Goal: Task Accomplishment & Management: Use online tool/utility

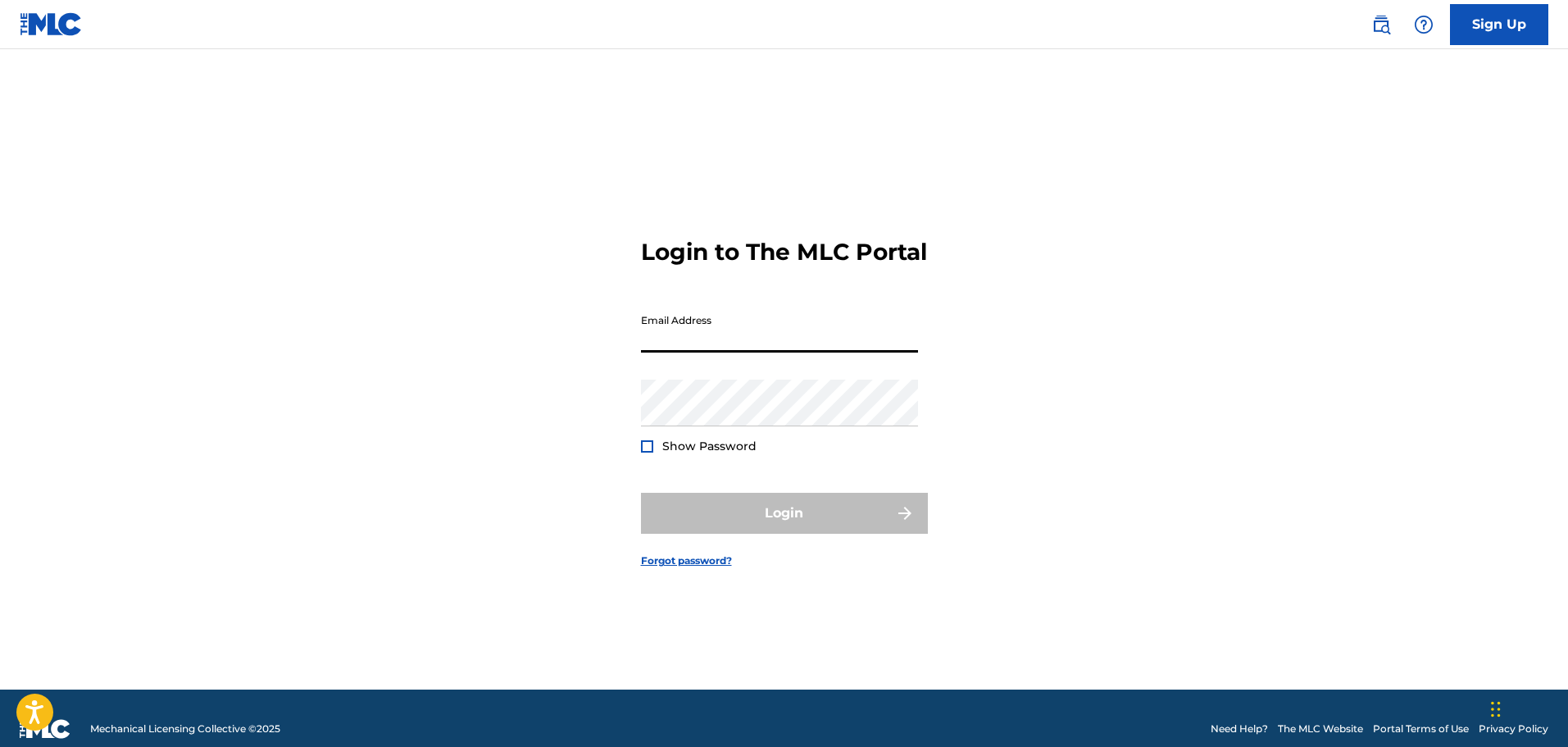
click at [702, 339] on input "Email Address" at bounding box center [779, 329] width 277 height 47
type input "[EMAIL_ADDRESS][DOMAIN_NAME]"
click at [657, 436] on div "Password Show Password" at bounding box center [779, 417] width 277 height 74
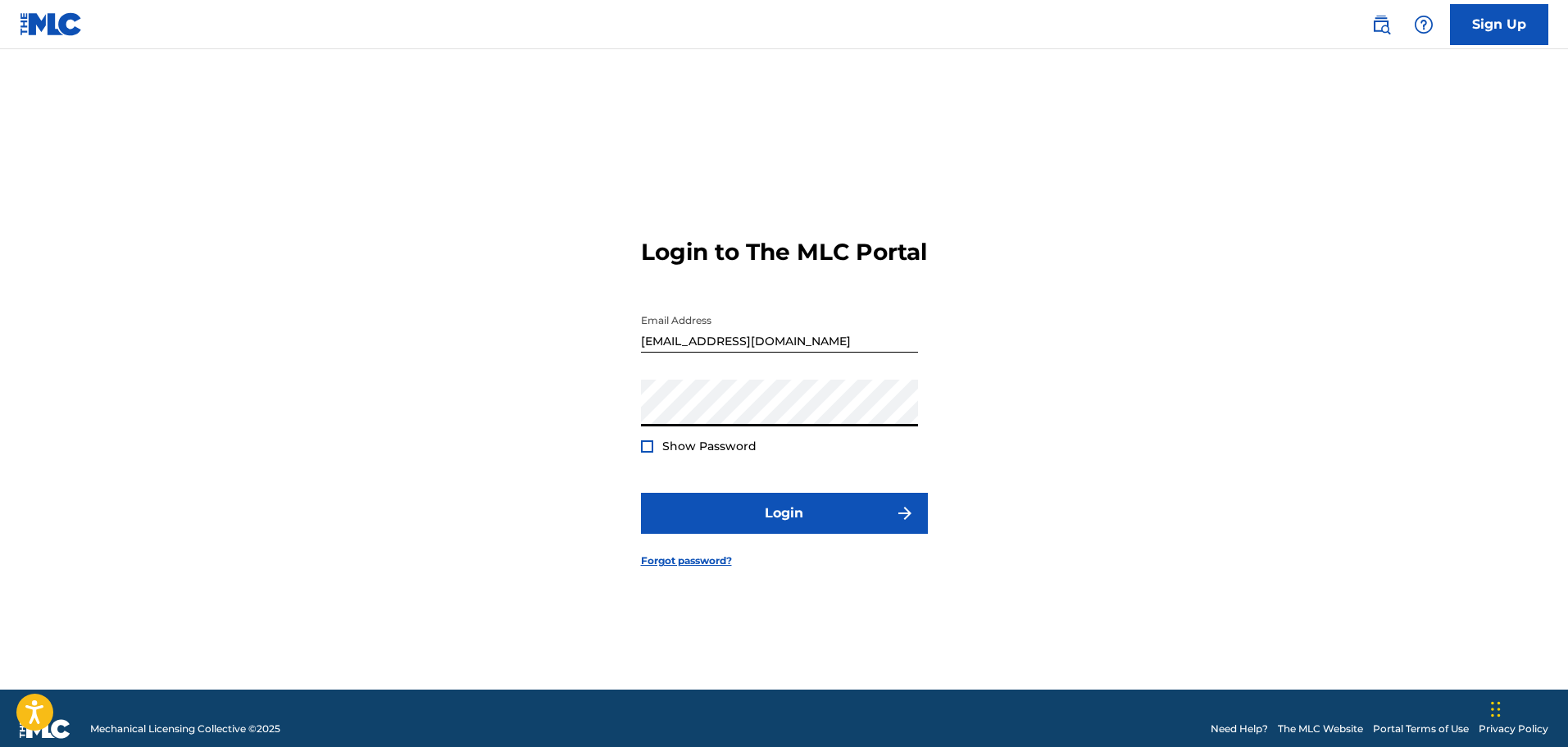
click at [647, 440] on div at bounding box center [647, 447] width 13 height 13
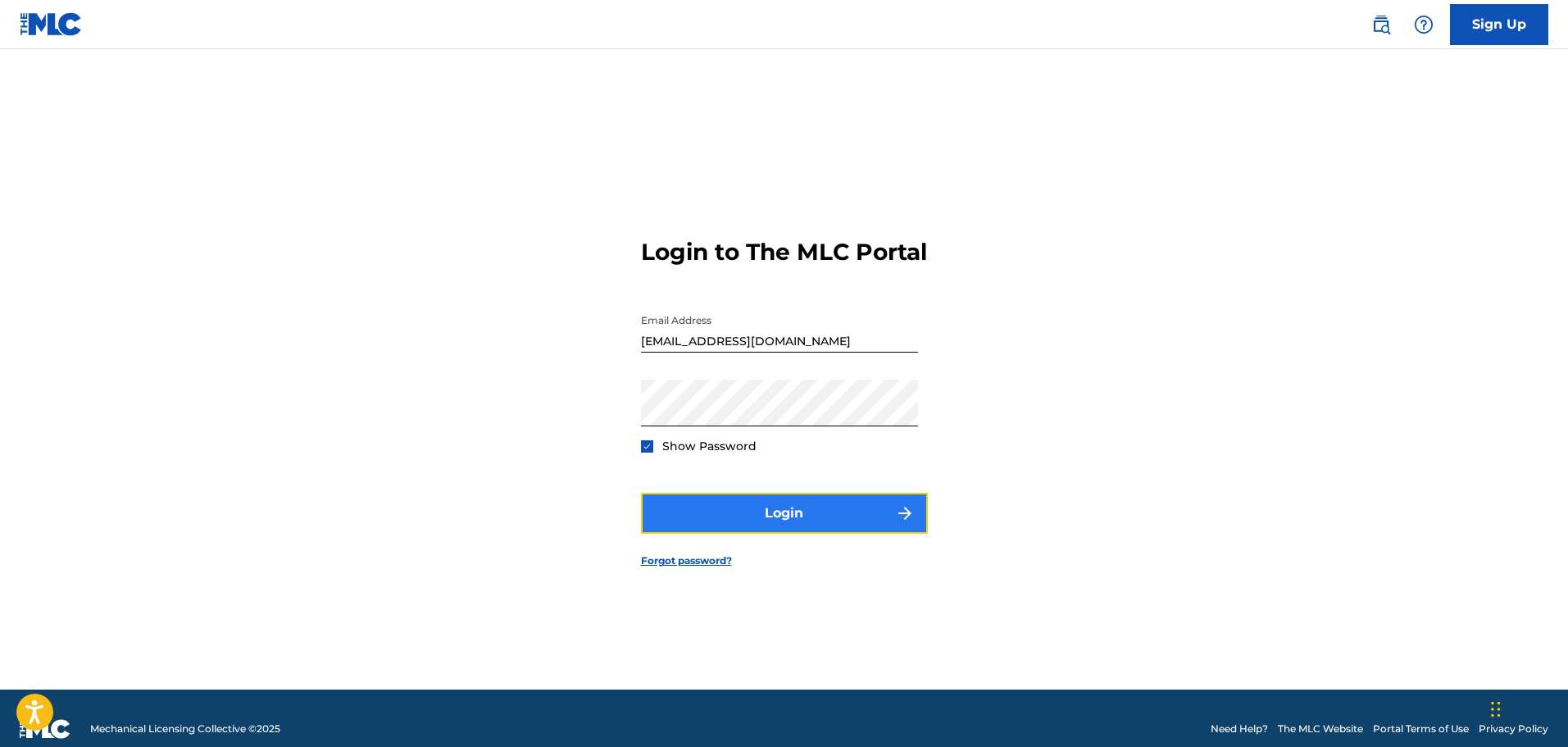
click at [782, 518] on button "Login" at bounding box center [784, 512] width 287 height 41
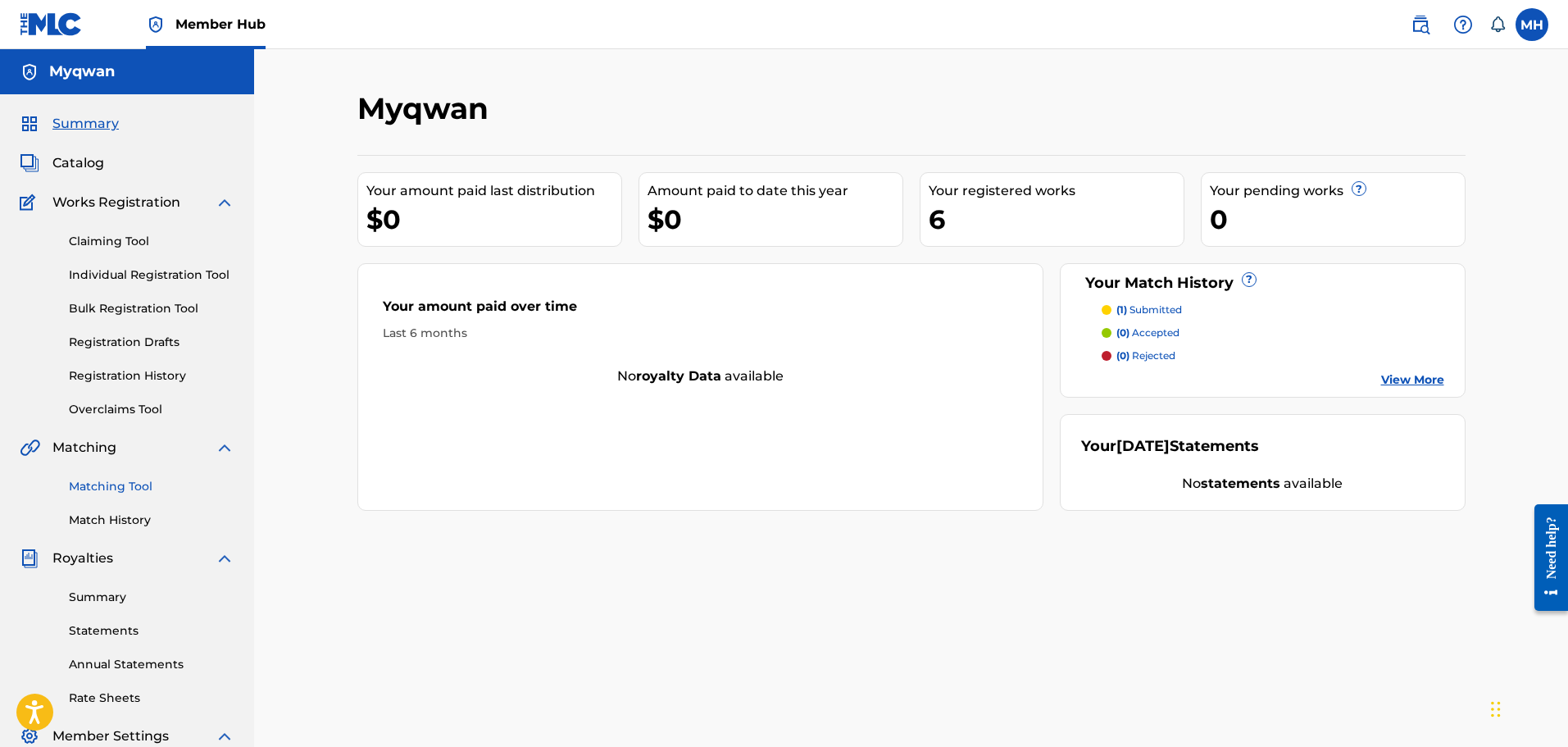
click at [115, 482] on link "Matching Tool" at bounding box center [152, 486] width 166 height 17
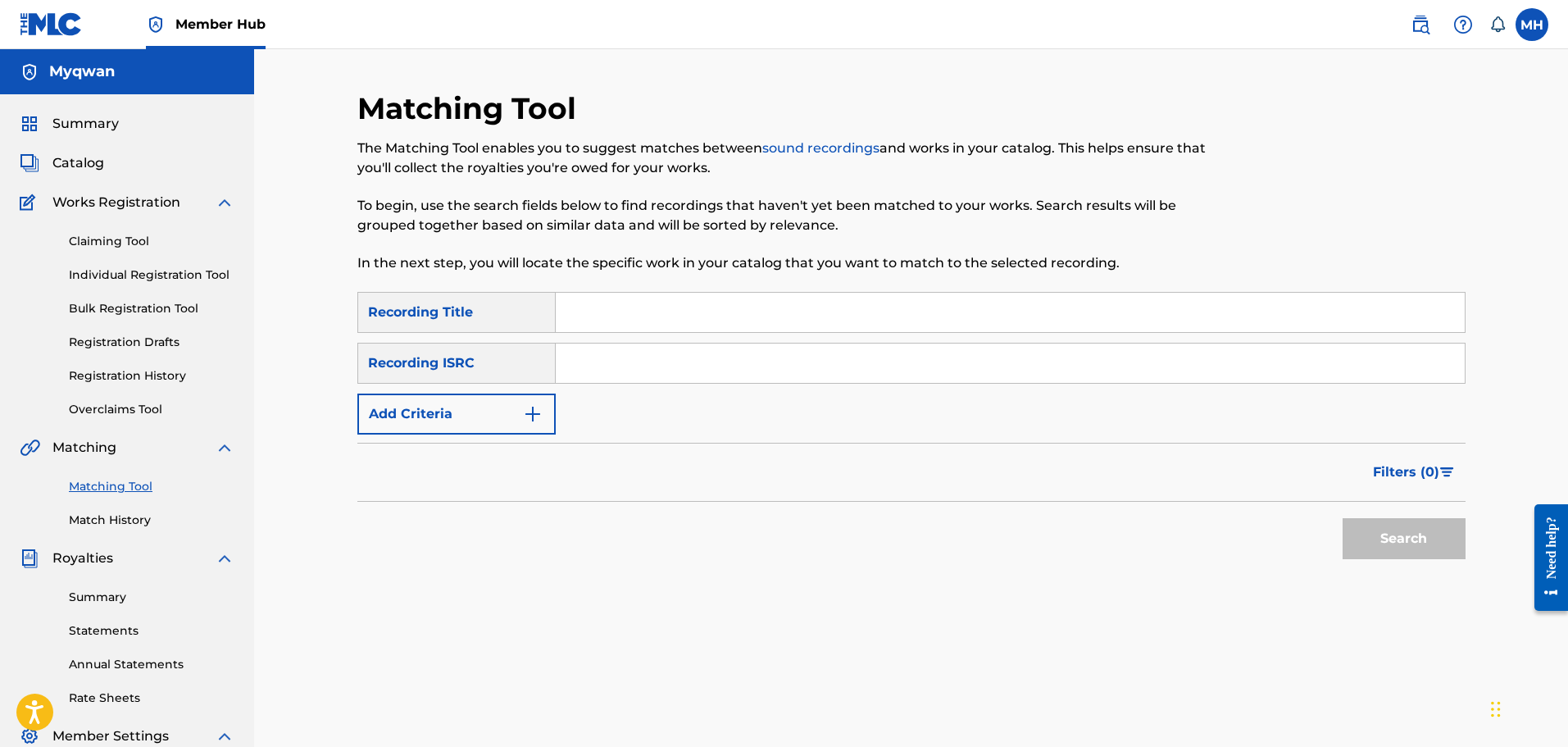
click at [508, 381] on div "Recording ISRC" at bounding box center [457, 363] width 198 height 41
click at [479, 432] on button "Add Criteria" at bounding box center [457, 413] width 198 height 41
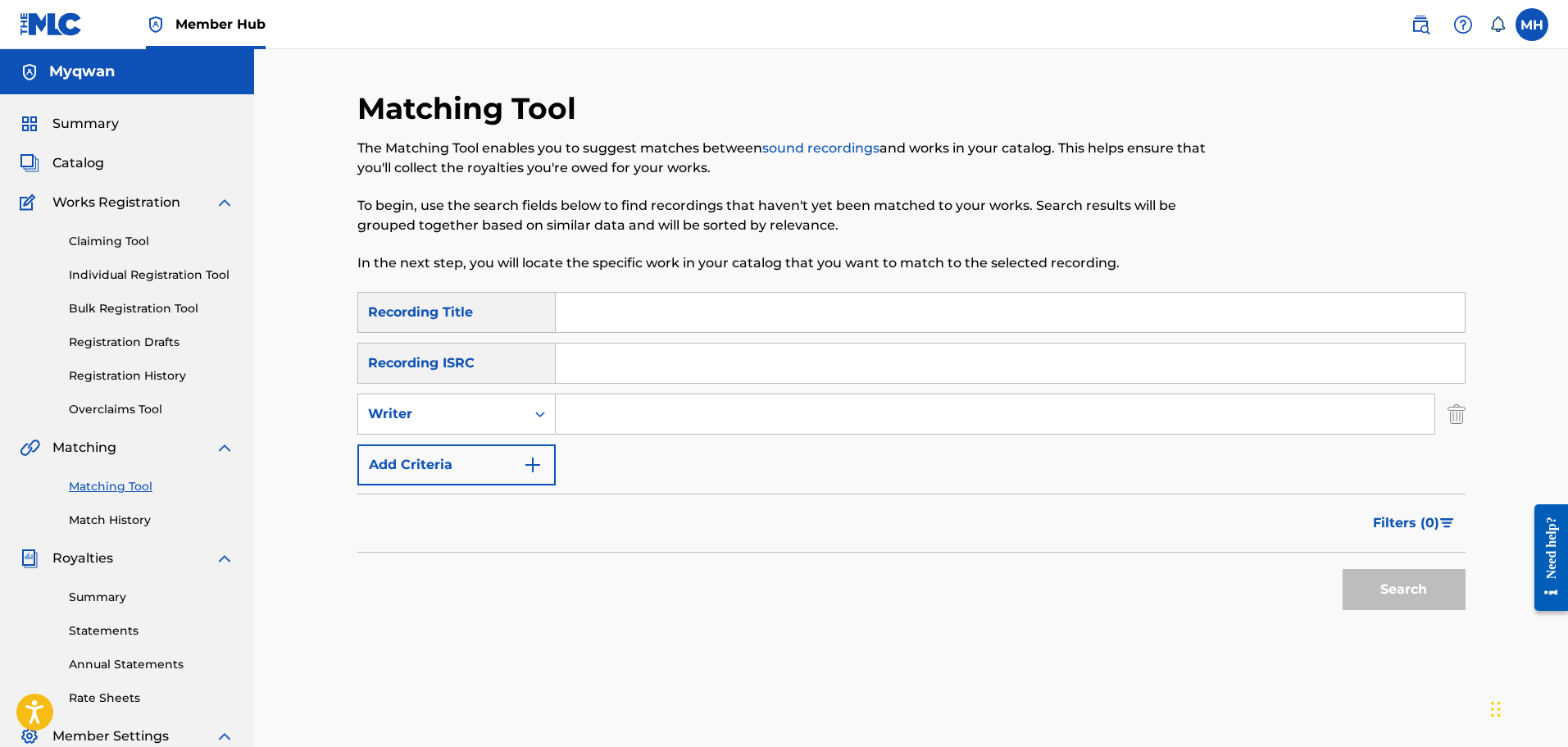
click at [622, 417] on input "Search Form" at bounding box center [995, 414] width 879 height 40
type input "rhver"
click at [1342, 568] on button "Search" at bounding box center [1404, 588] width 123 height 41
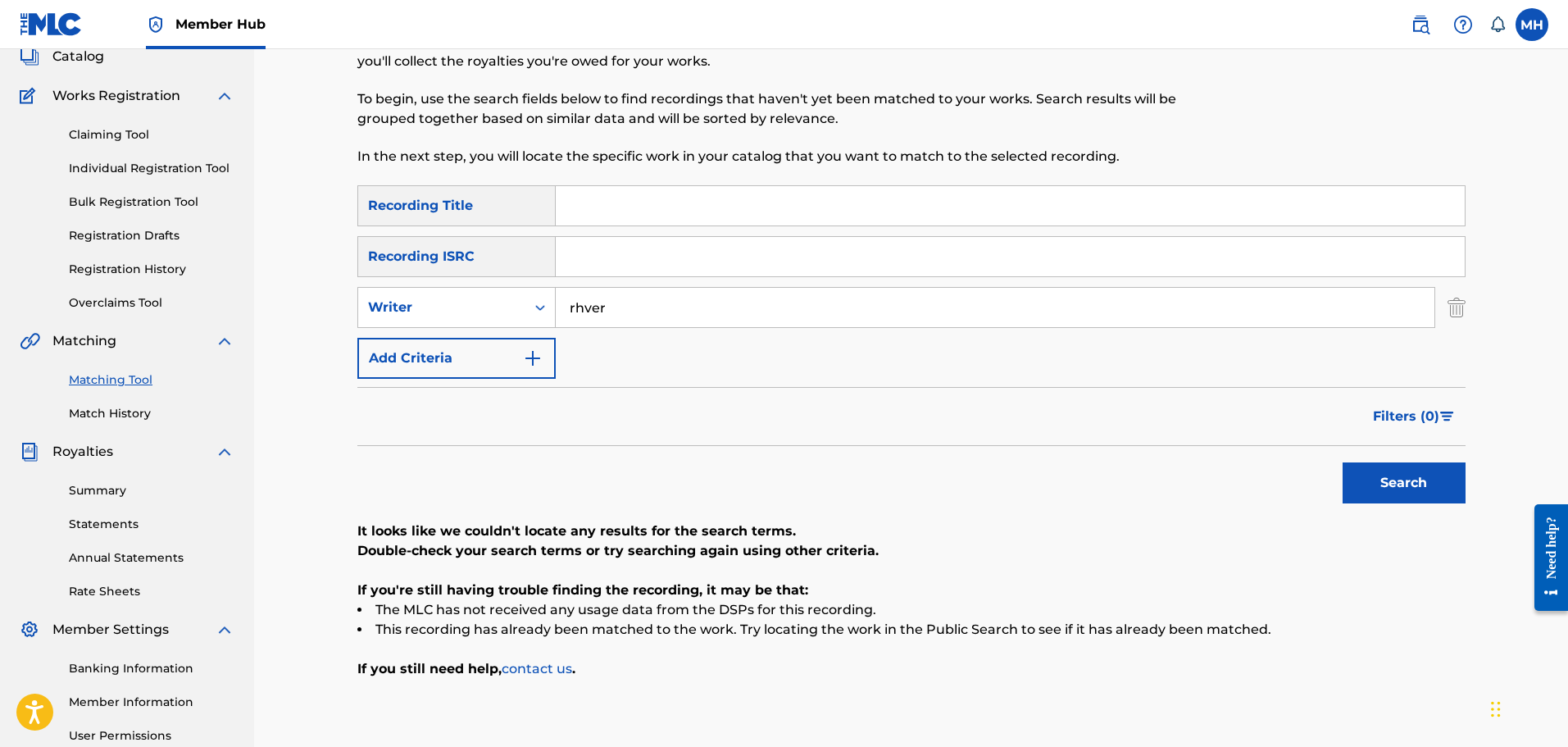
scroll to position [107, 0]
click at [503, 296] on div "Writer" at bounding box center [441, 306] width 167 height 32
click at [488, 346] on div "Recording Artist" at bounding box center [457, 346] width 197 height 41
click at [829, 319] on input "Search Form" at bounding box center [995, 307] width 879 height 40
click at [1342, 461] on button "Search" at bounding box center [1404, 481] width 123 height 41
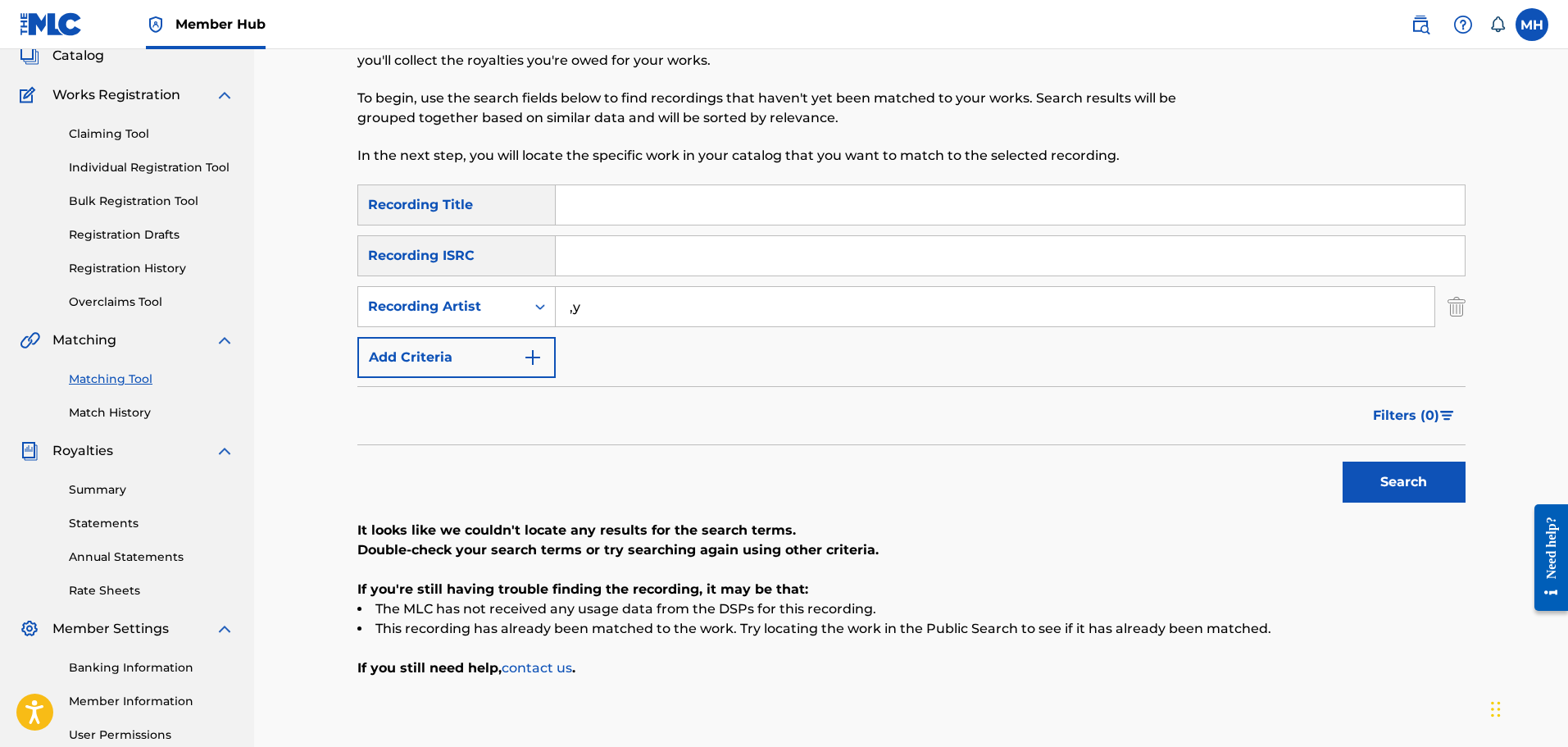
type input ","
type input "myqwan"
click at [1342, 461] on button "Search" at bounding box center [1404, 481] width 123 height 41
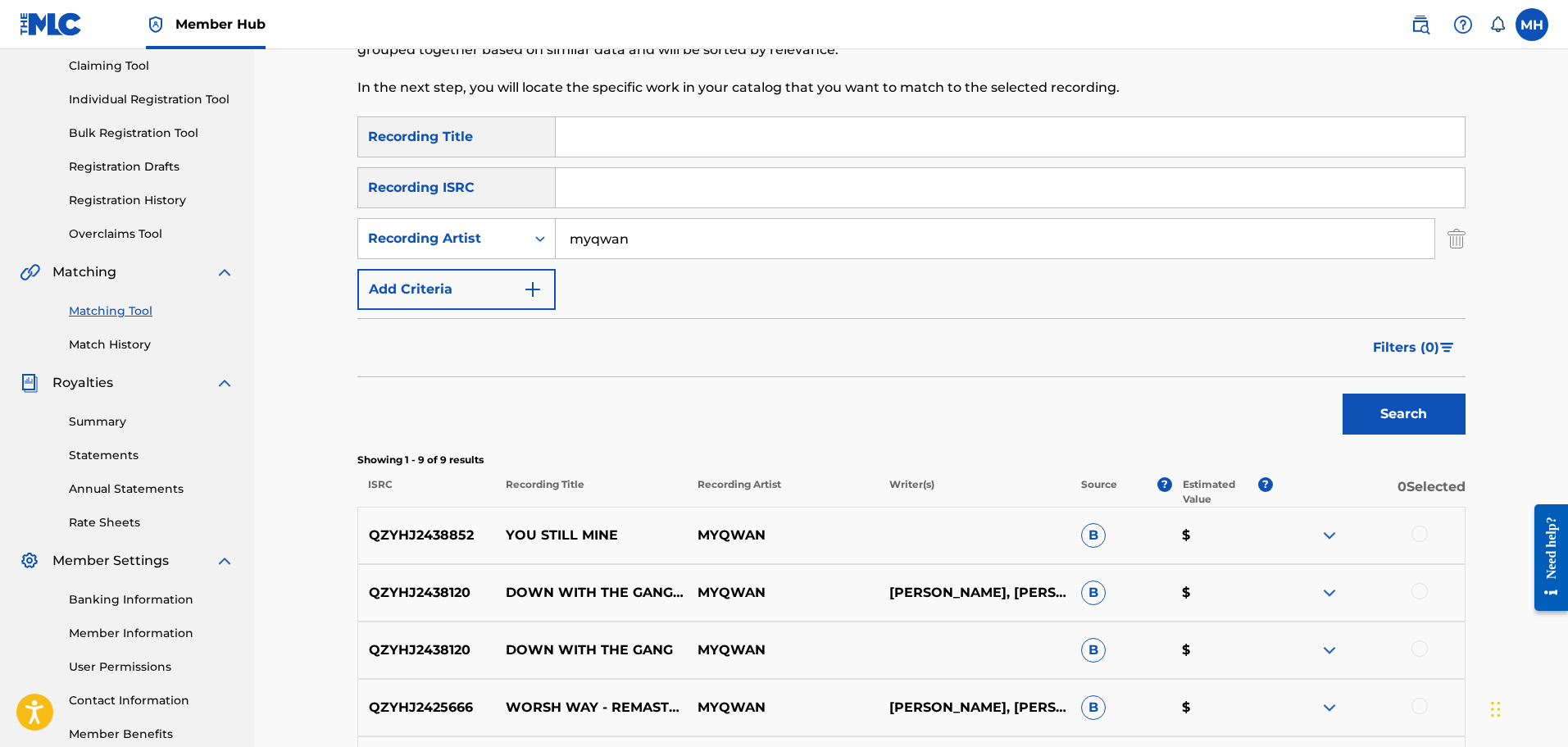
scroll to position [168, 0]
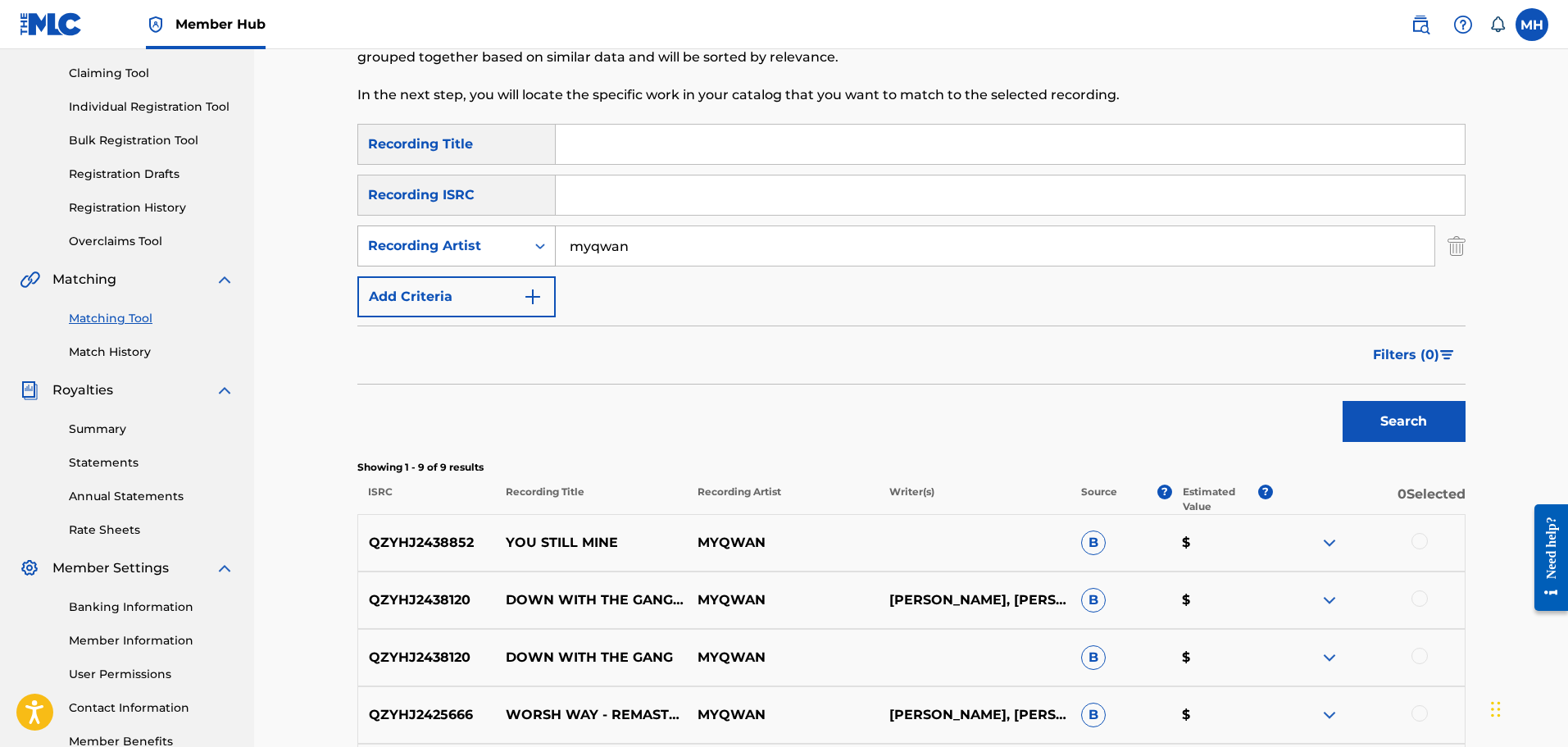
click at [486, 255] on div "Recording Artist" at bounding box center [441, 245] width 167 height 32
click at [469, 293] on div "Writer" at bounding box center [457, 286] width 197 height 41
click at [803, 245] on input "Search Form" at bounding box center [995, 246] width 879 height 40
type input "myqwan"
click at [1416, 402] on button "Search" at bounding box center [1404, 420] width 123 height 41
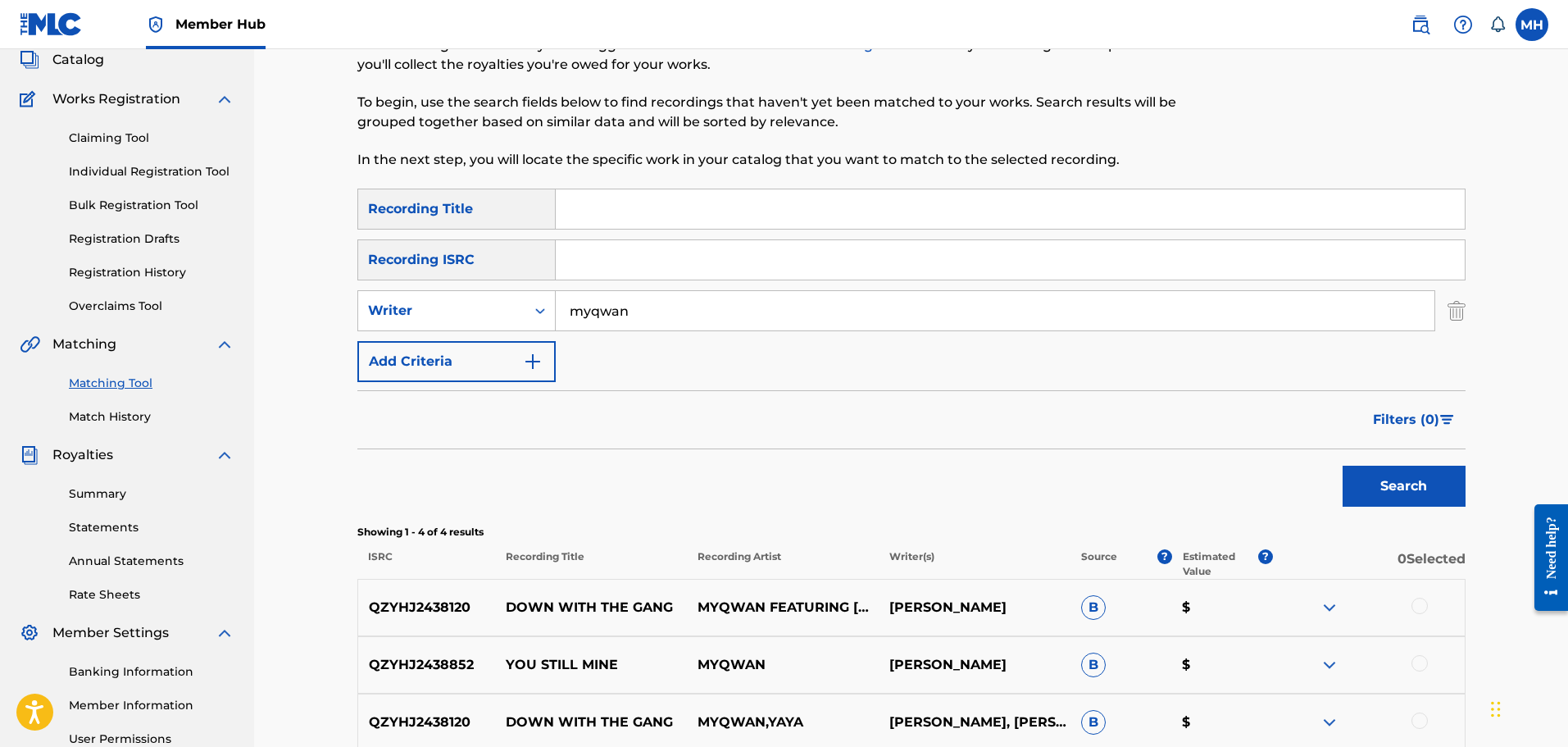
scroll to position [78, 0]
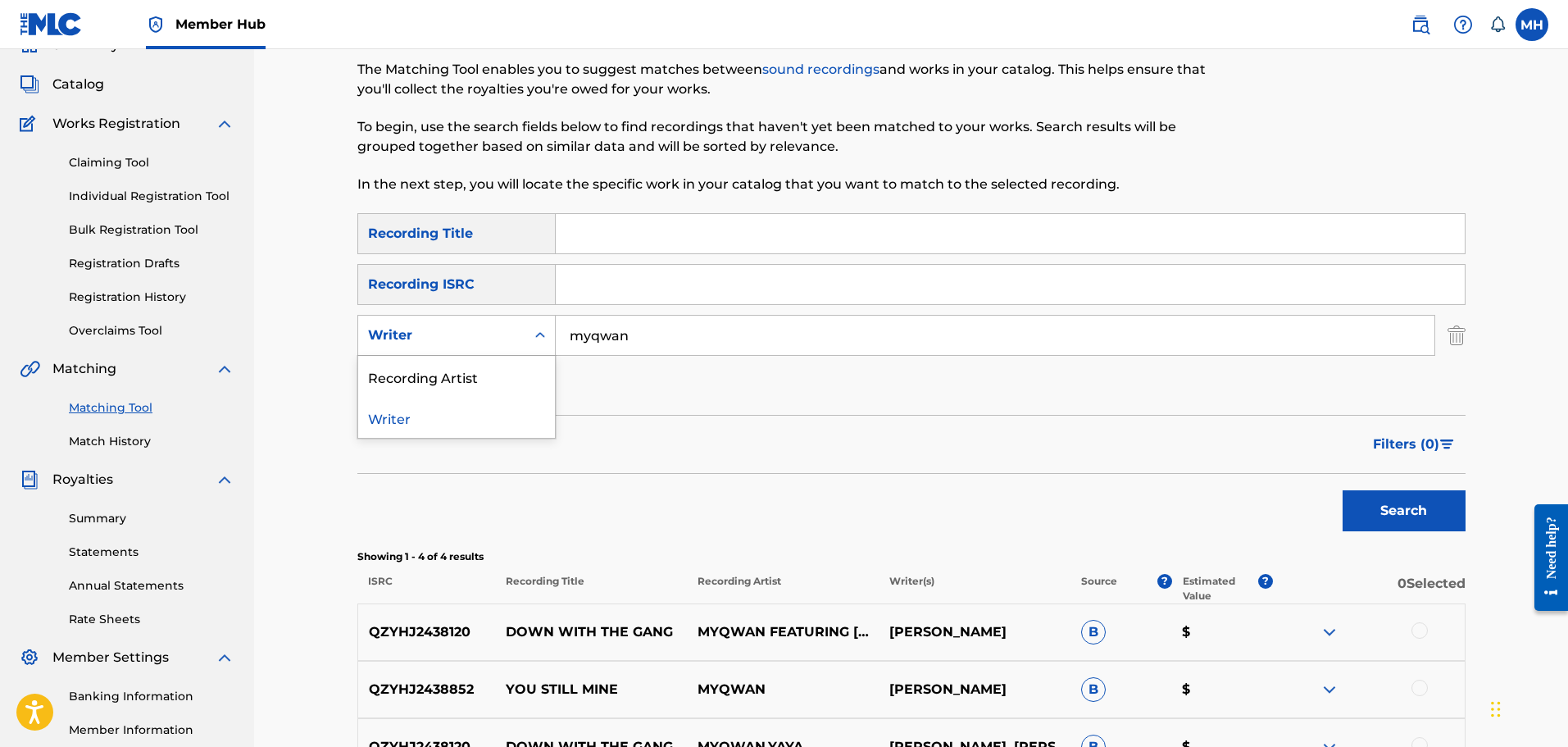
click at [433, 317] on div "Writer" at bounding box center [457, 335] width 198 height 41
click at [434, 392] on div "Recording Artist" at bounding box center [457, 375] width 197 height 41
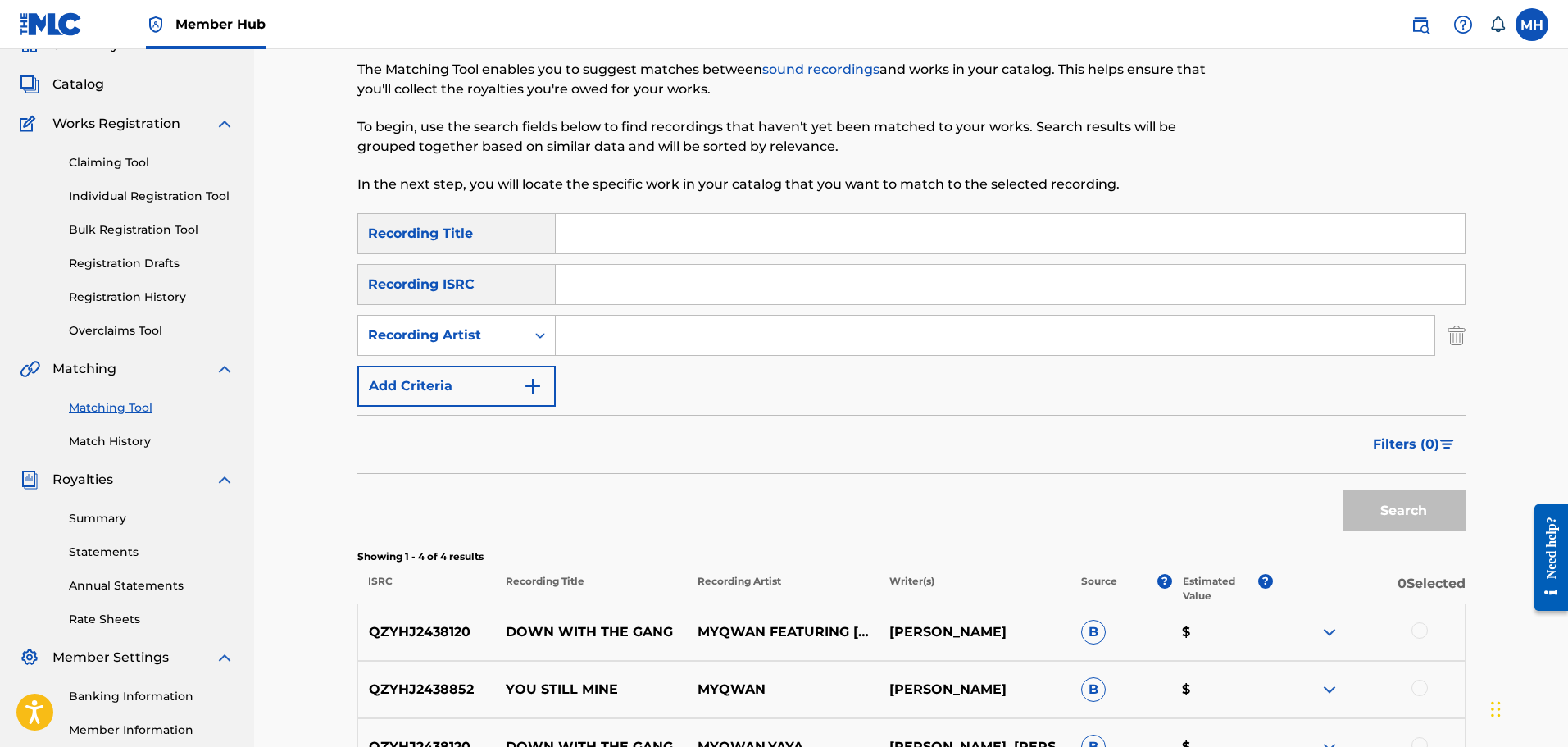
click at [665, 346] on input "Search Form" at bounding box center [995, 336] width 879 height 40
click at [1342, 490] on button "Search" at bounding box center [1404, 510] width 123 height 41
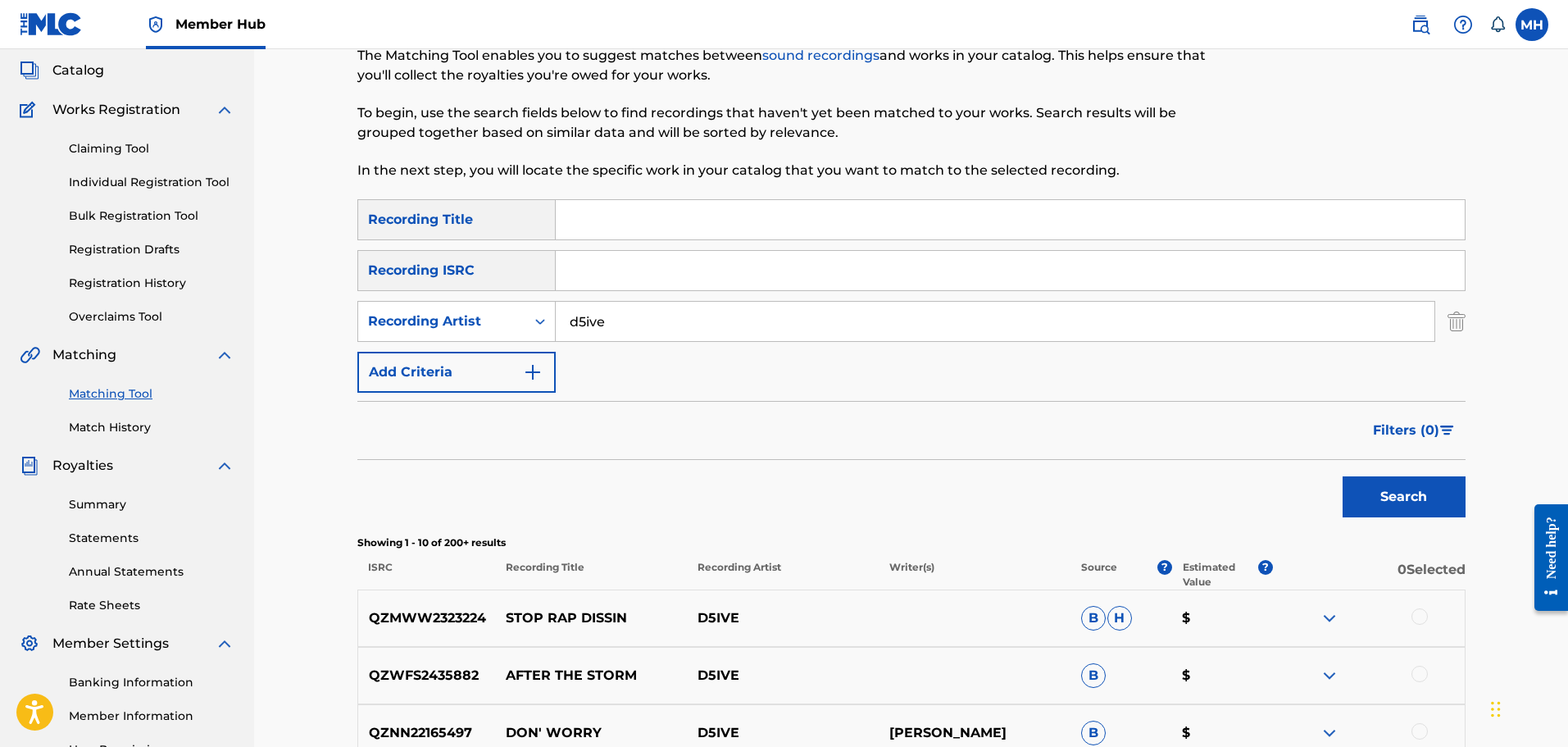
scroll to position [0, 0]
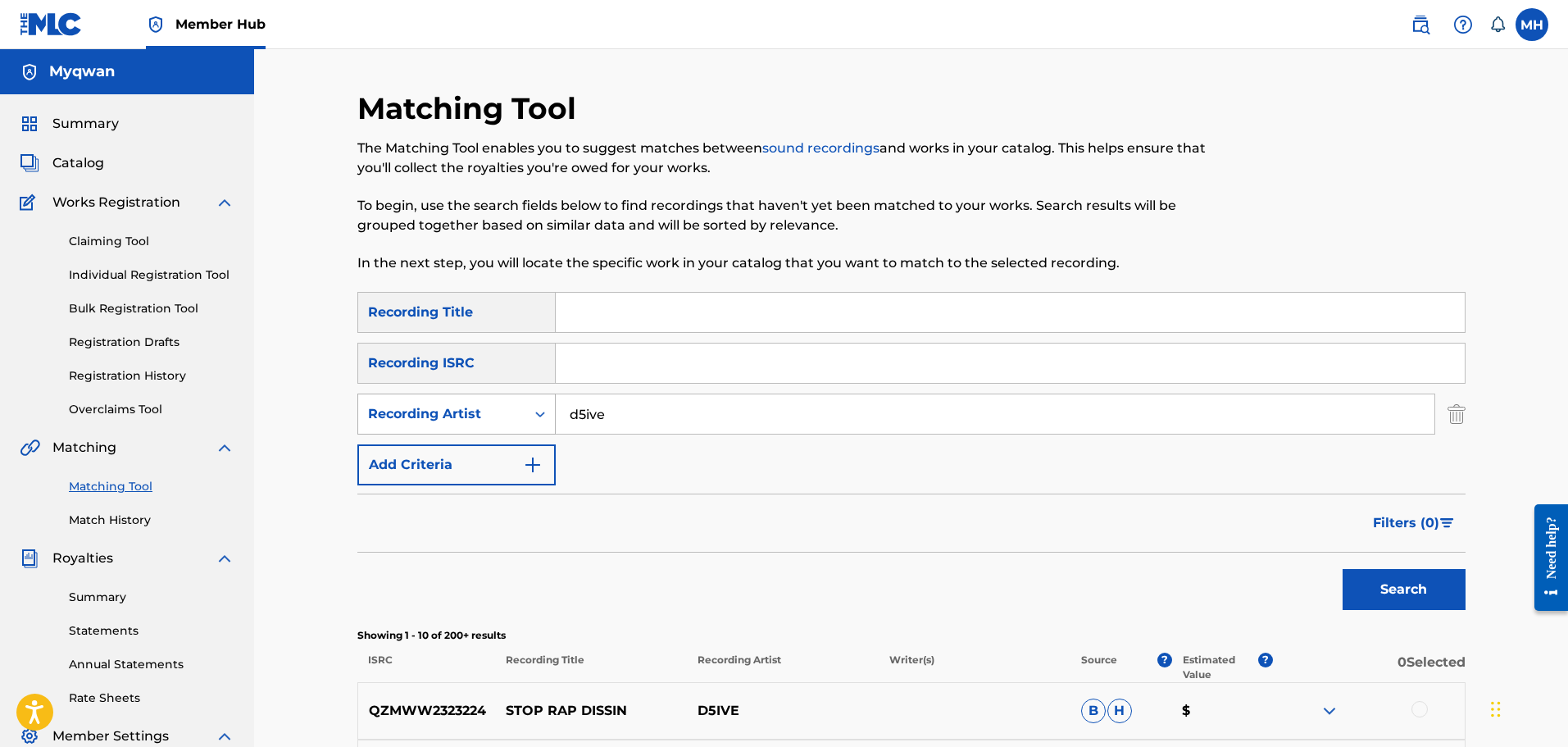
drag, startPoint x: 658, startPoint y: 409, endPoint x: 419, endPoint y: 402, distance: 239.1
click at [421, 406] on div "SearchWithCriteria7cfb027c-f235-40b9-85c8-b2bc75daccd3 Recording Artist d5ive" at bounding box center [911, 413] width 1108 height 41
type input "[PERSON_NAME]"
click at [1342, 568] on button "Search" at bounding box center [1404, 588] width 123 height 41
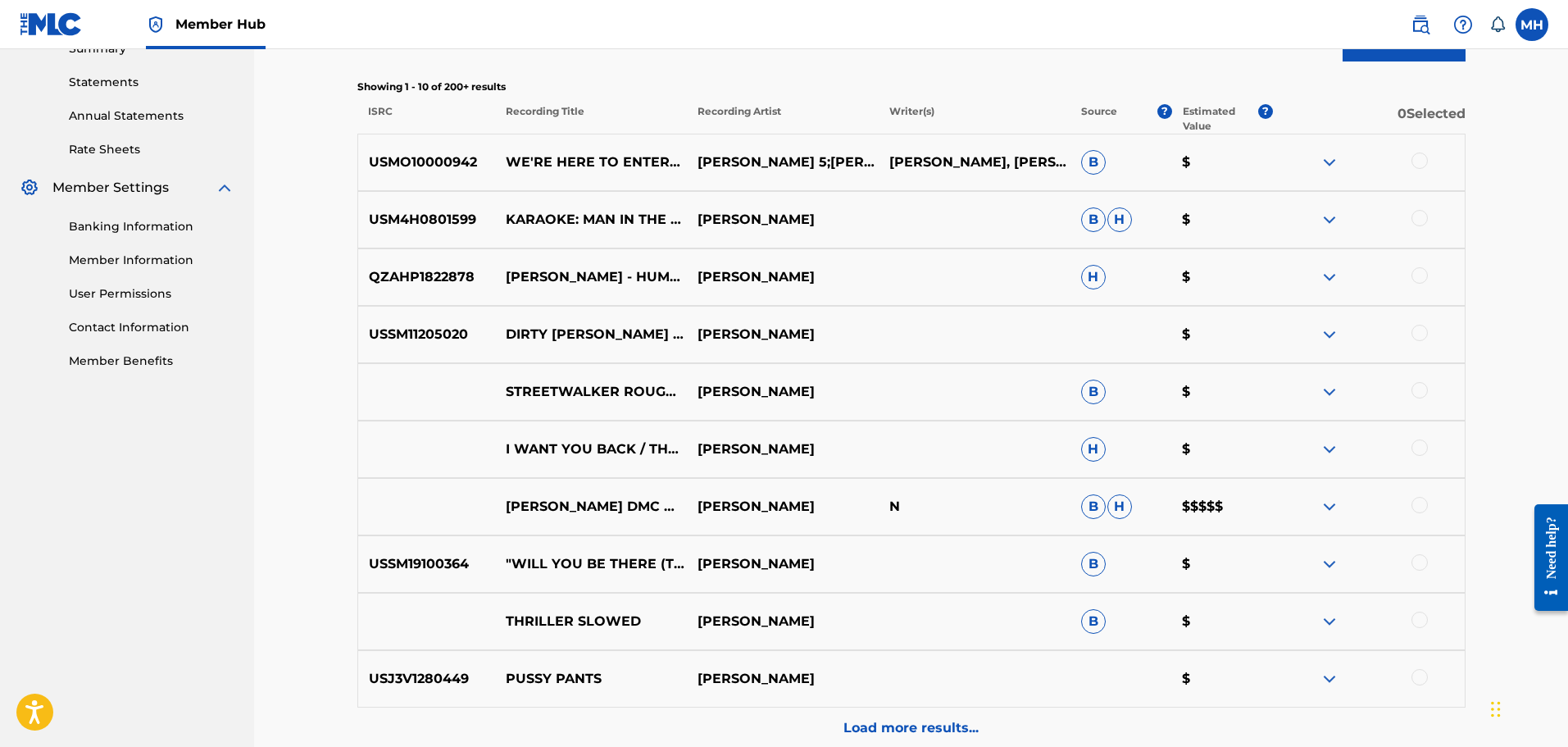
scroll to position [554, 0]
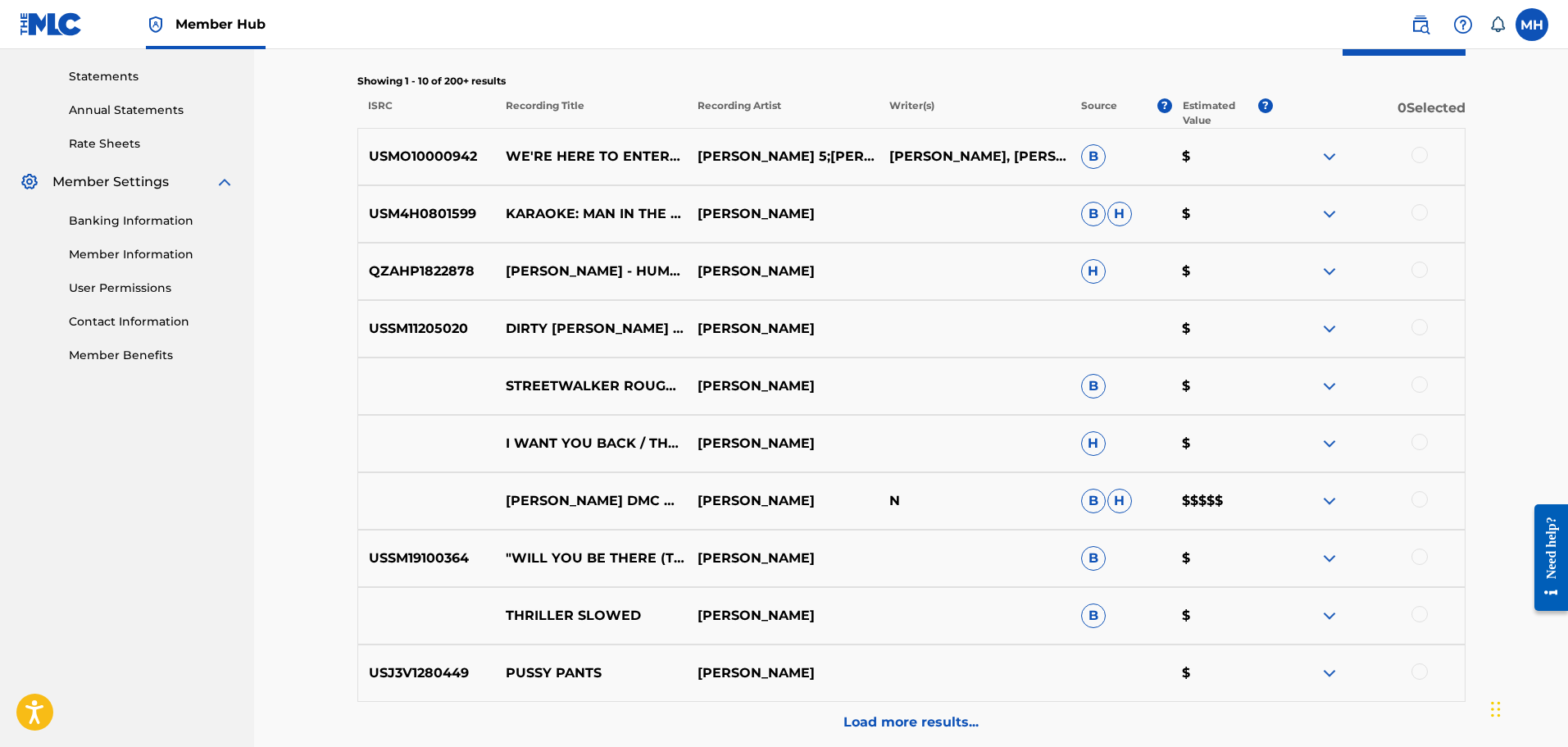
click at [1329, 504] on img at bounding box center [1330, 501] width 20 height 20
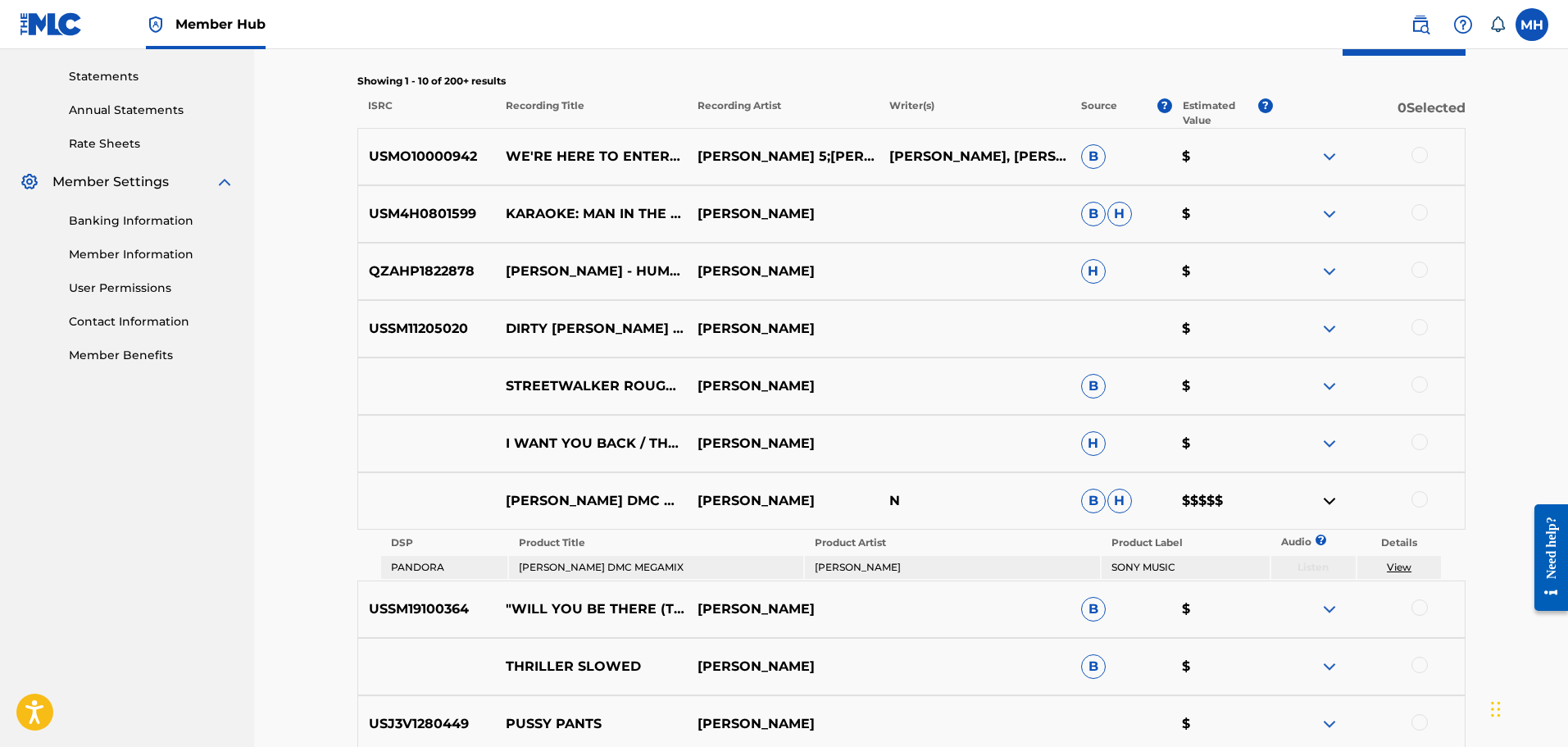
click at [1418, 507] on div at bounding box center [1369, 501] width 192 height 20
click at [1420, 500] on div at bounding box center [1419, 499] width 16 height 16
drag, startPoint x: 707, startPoint y: 568, endPoint x: 512, endPoint y: 565, distance: 195.0
click at [512, 565] on td "[PERSON_NAME] DMC MEGAMIX" at bounding box center [656, 567] width 294 height 23
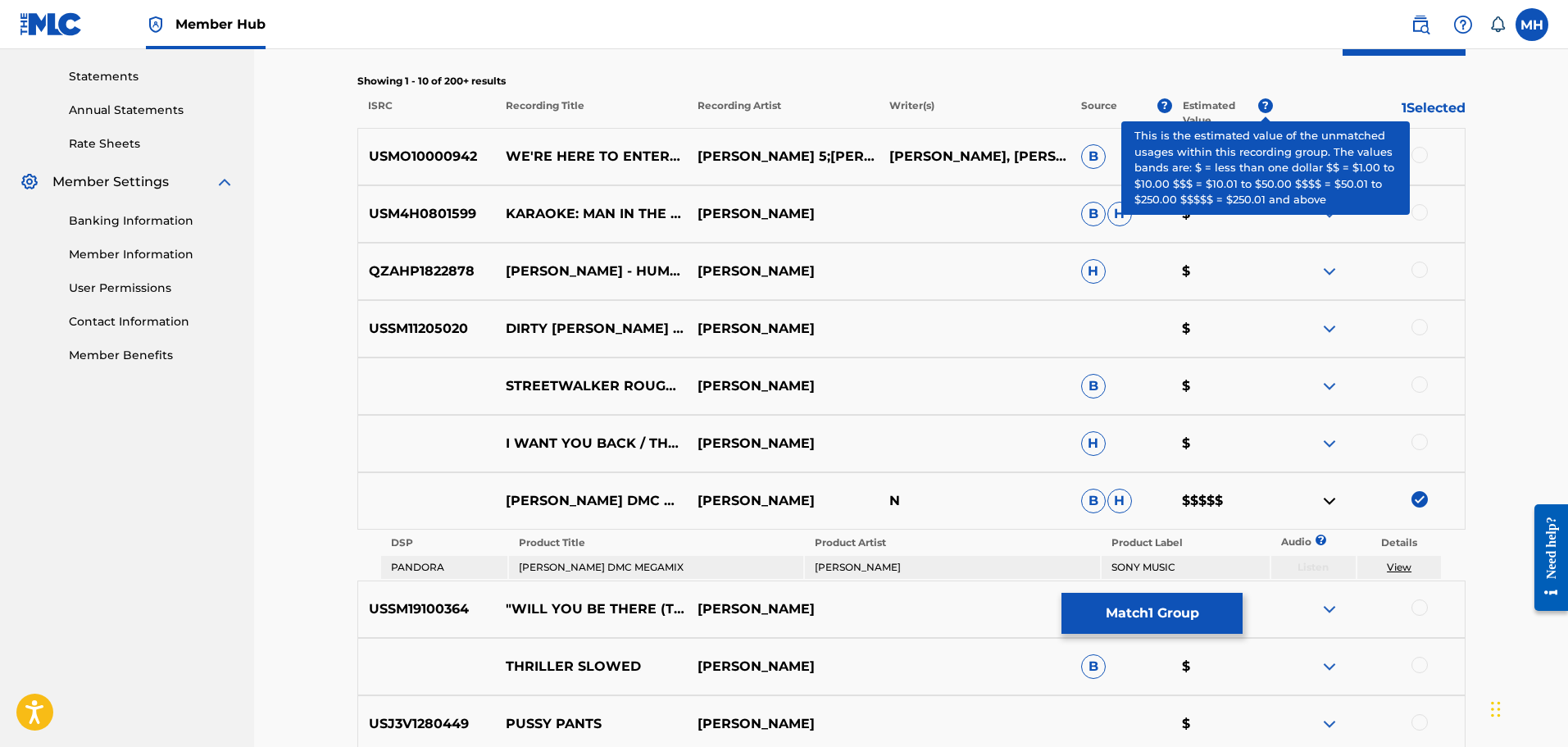
copy td "[PERSON_NAME] DMC MEGAMIX"
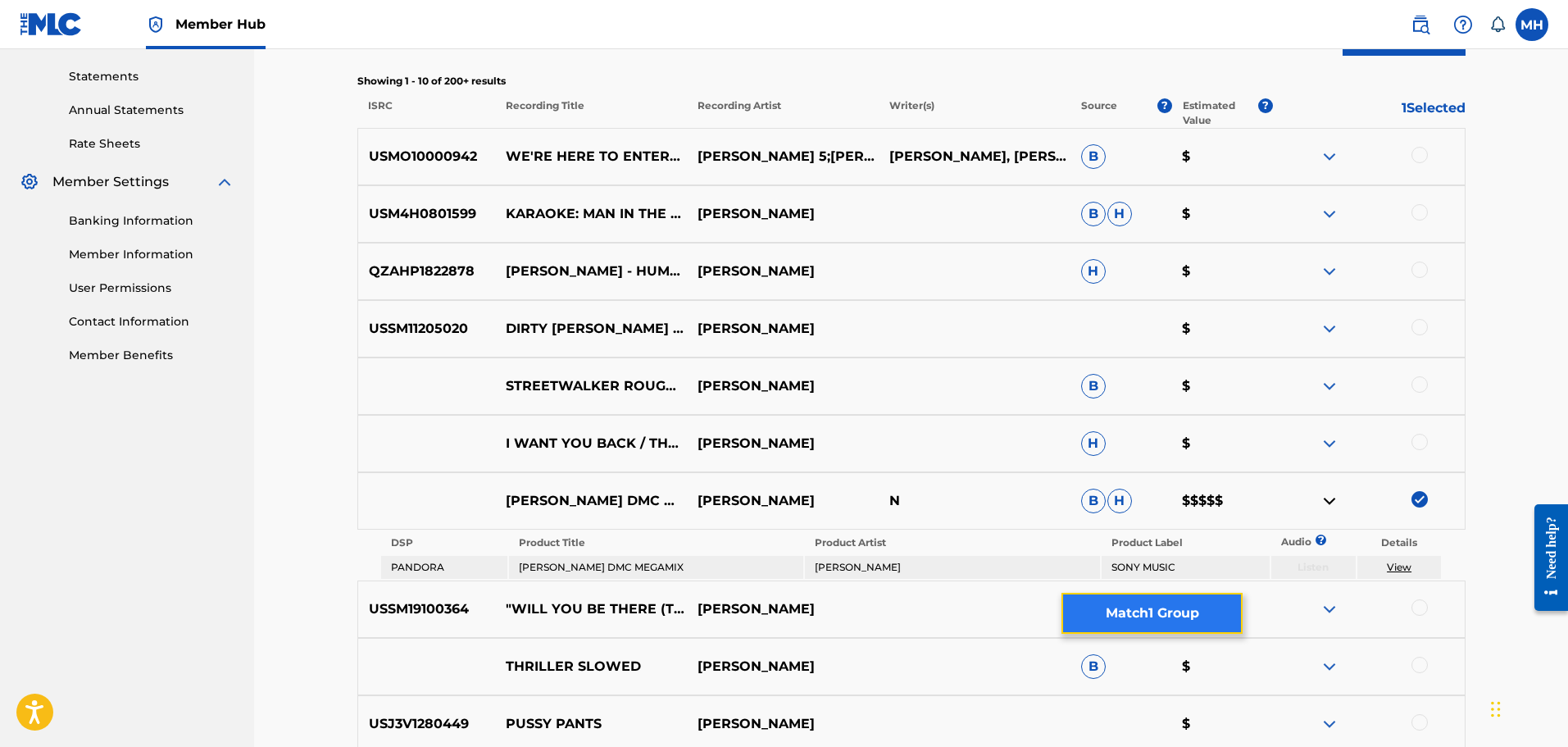
click at [1195, 622] on button "Match 1 Group" at bounding box center [1151, 613] width 181 height 41
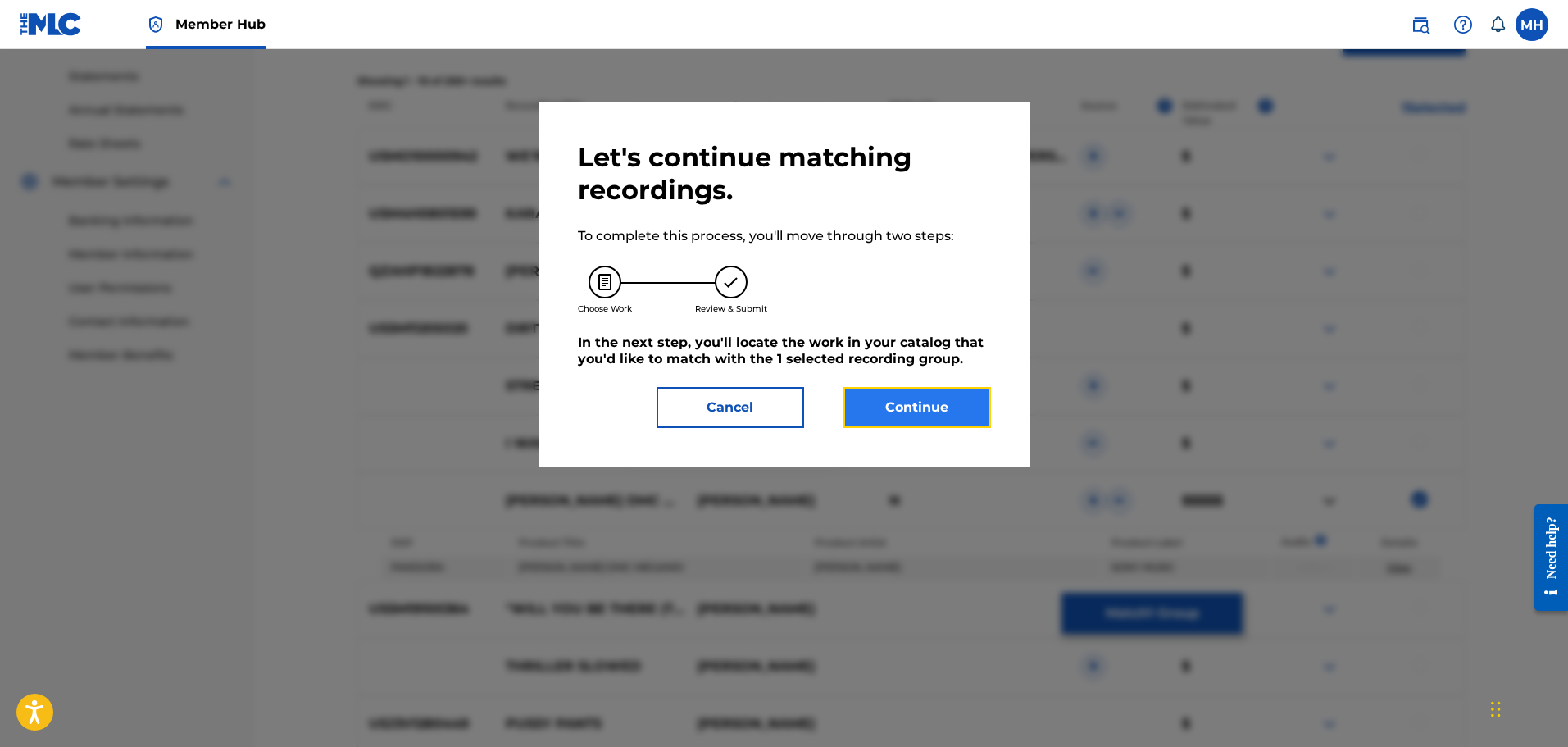
click at [882, 409] on button "Continue" at bounding box center [918, 407] width 148 height 41
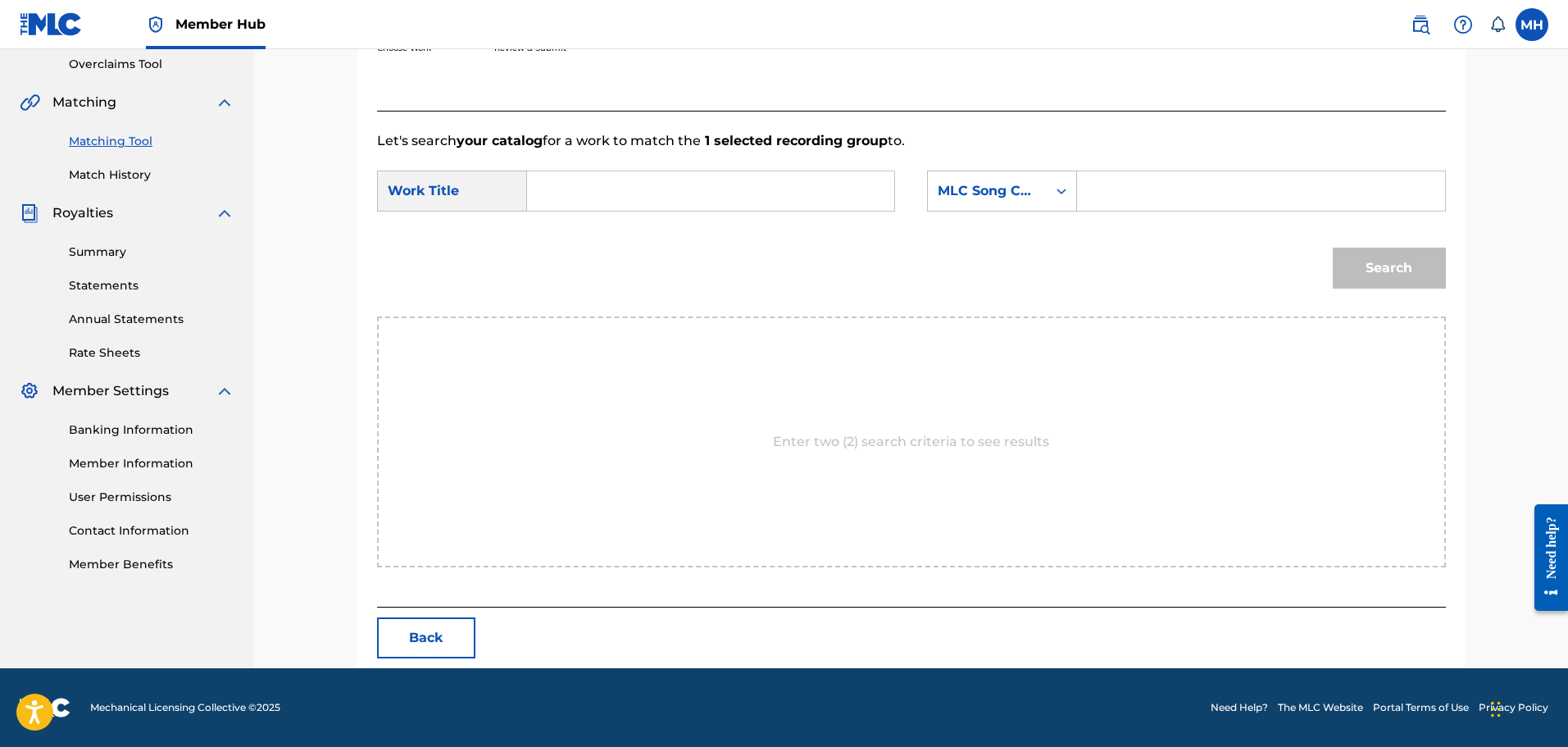
scroll to position [345, 0]
click at [610, 185] on input "Search Form" at bounding box center [711, 191] width 339 height 40
paste input "[PERSON_NAME] DMC MEGAMIX"
type input "[PERSON_NAME] DMC MEGAMIX"
click at [1123, 193] on input "Search Form" at bounding box center [1260, 191] width 339 height 40
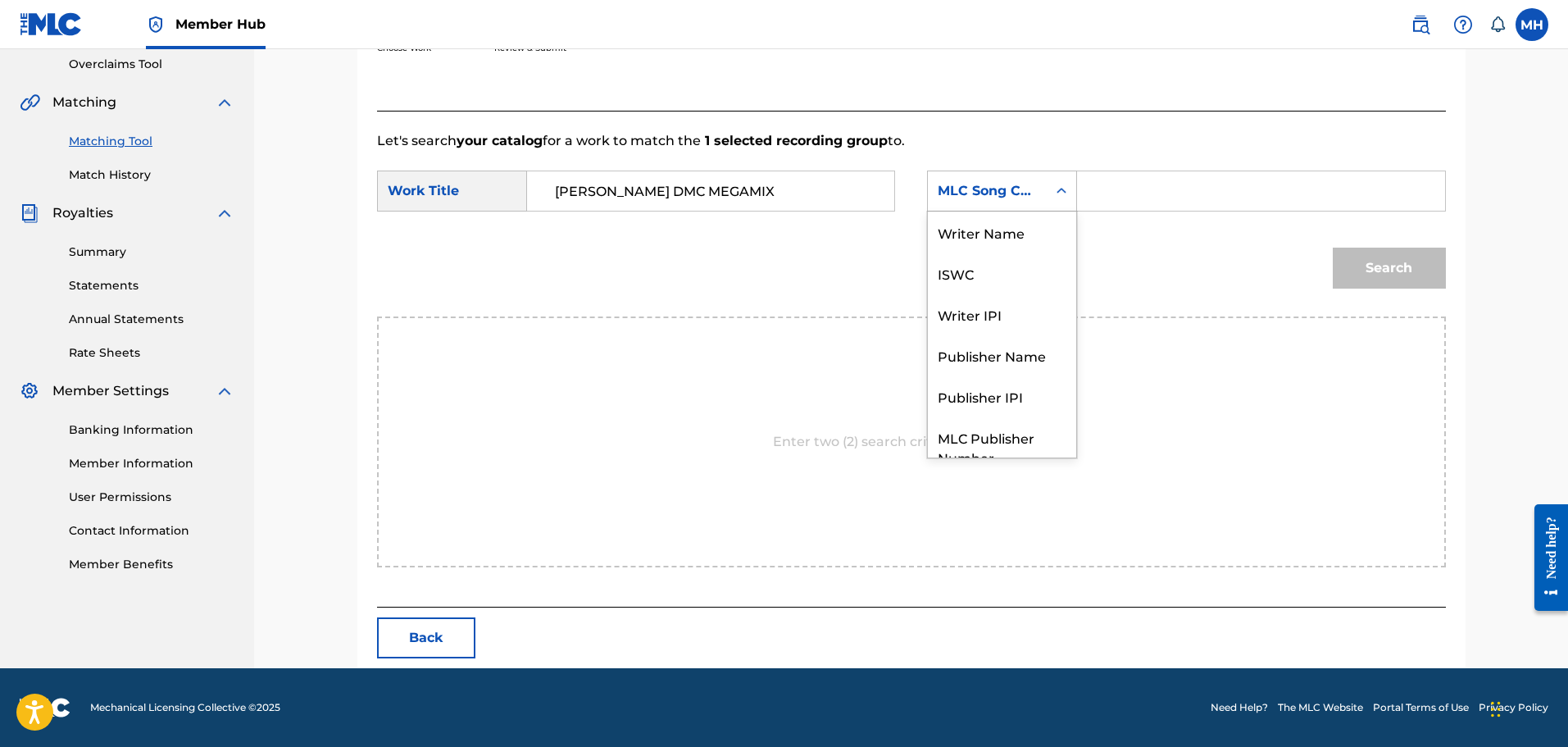
click at [1019, 198] on div "MLC Song Code" at bounding box center [987, 191] width 99 height 20
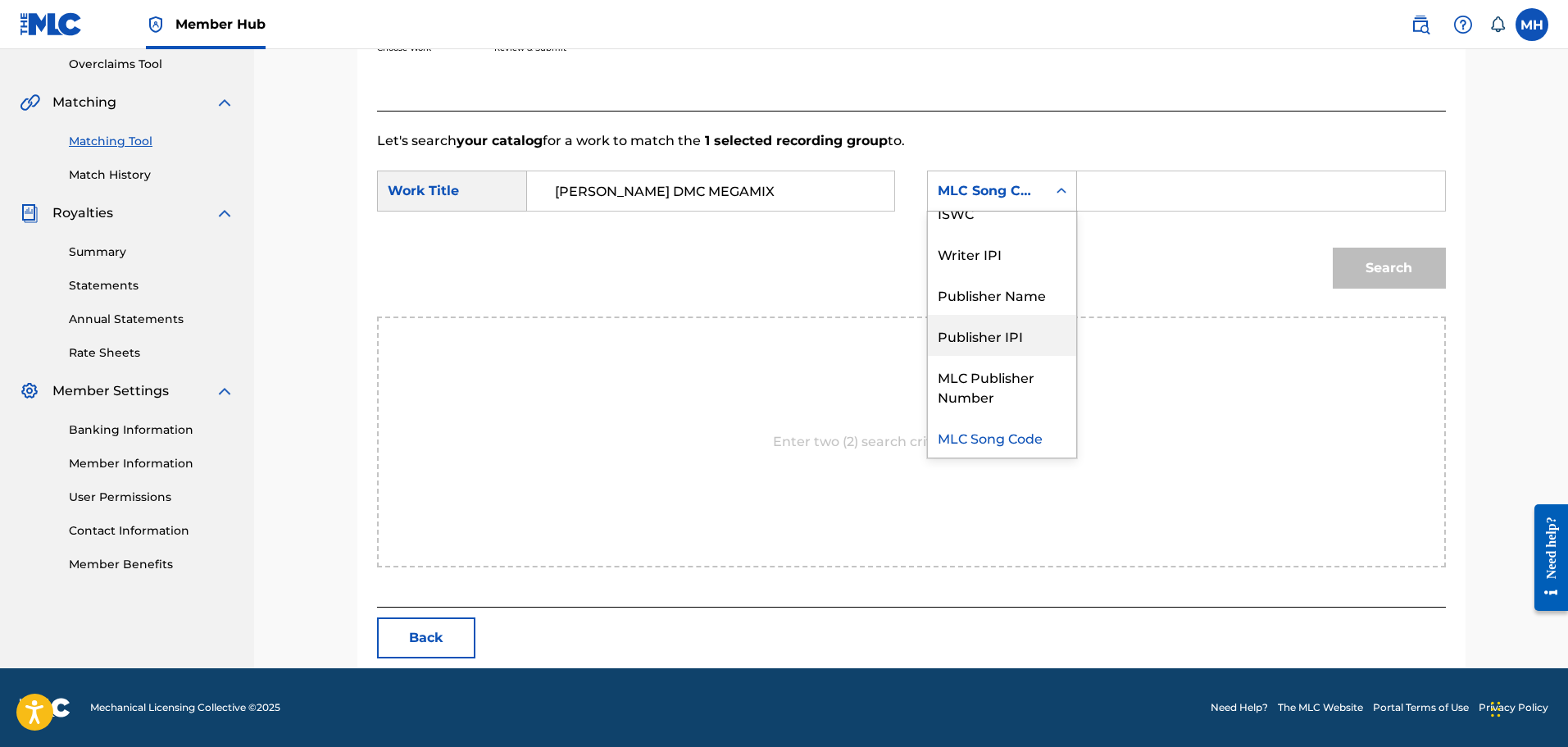
scroll to position [0, 0]
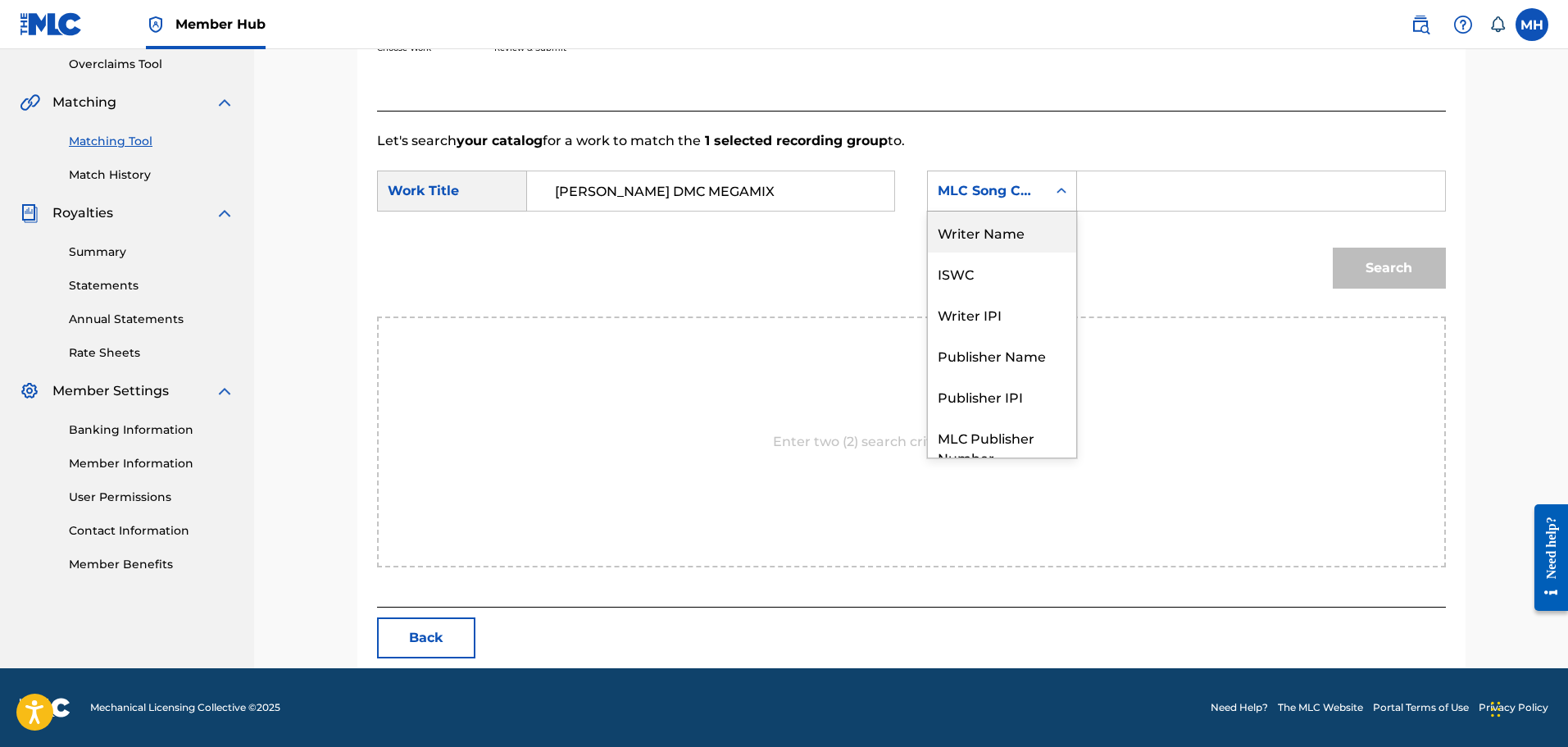
click at [1009, 241] on div "Writer Name" at bounding box center [1001, 231] width 148 height 41
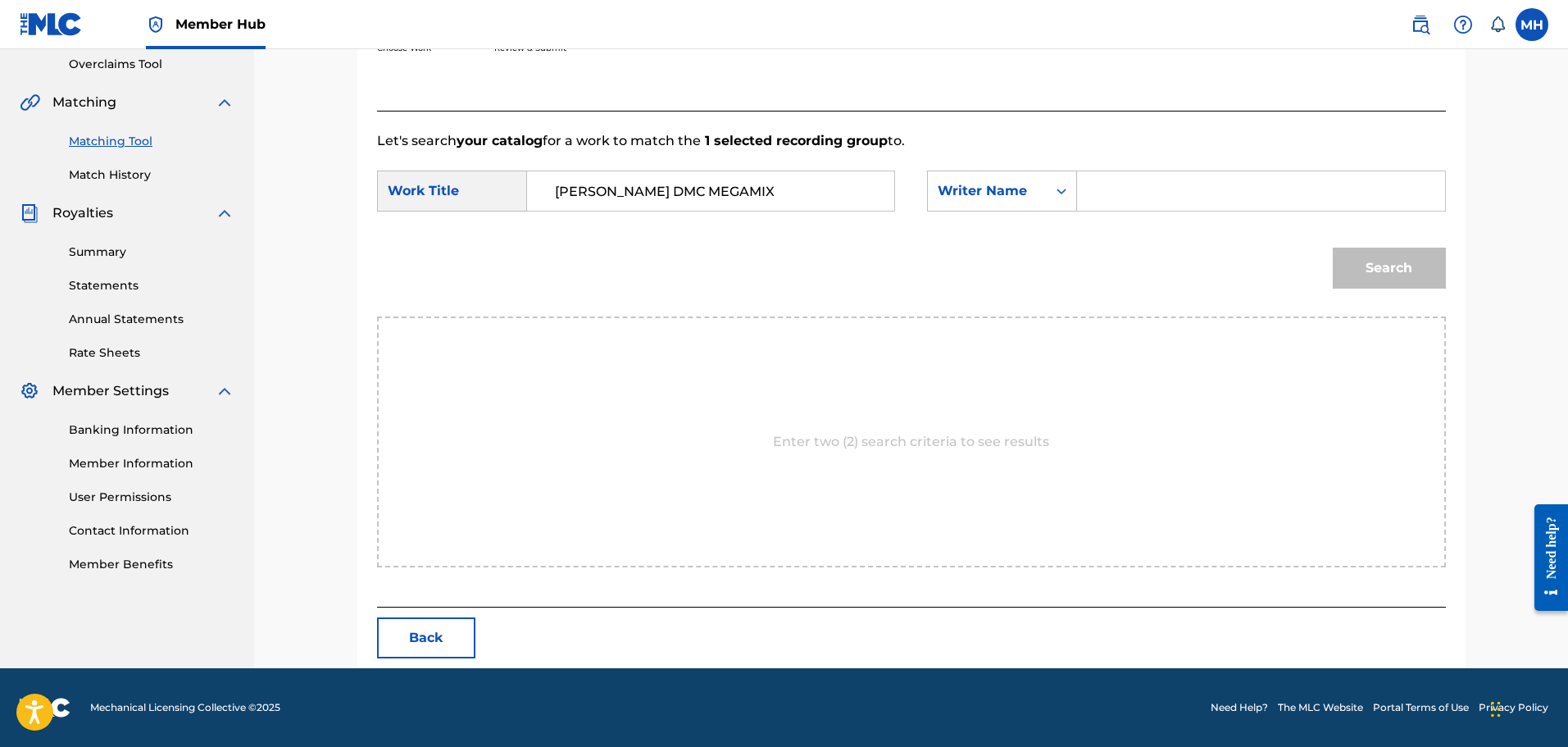
click at [1124, 216] on div "SearchWithCriteria865a62b0-0bdd-4b42-ab75-b04f966d0436 Work Title [PERSON_NAME]…" at bounding box center [911, 196] width 1069 height 51
click at [1130, 209] on input "Search Form" at bounding box center [1260, 191] width 339 height 40
type input "K"
click at [1141, 191] on input "[PERSON_NAME]" at bounding box center [1260, 191] width 339 height 40
click at [1396, 272] on button "Search" at bounding box center [1388, 267] width 113 height 41
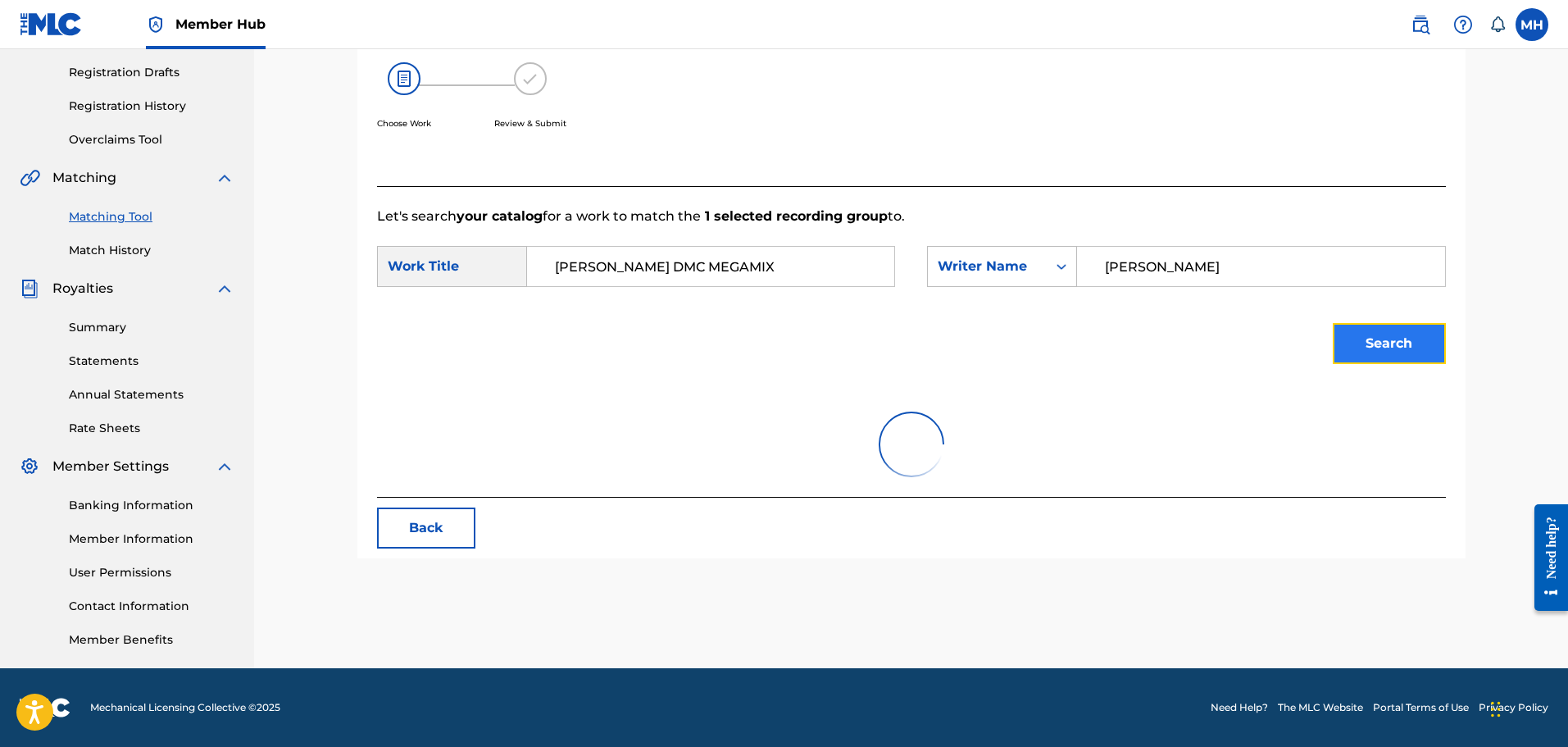
scroll to position [270, 0]
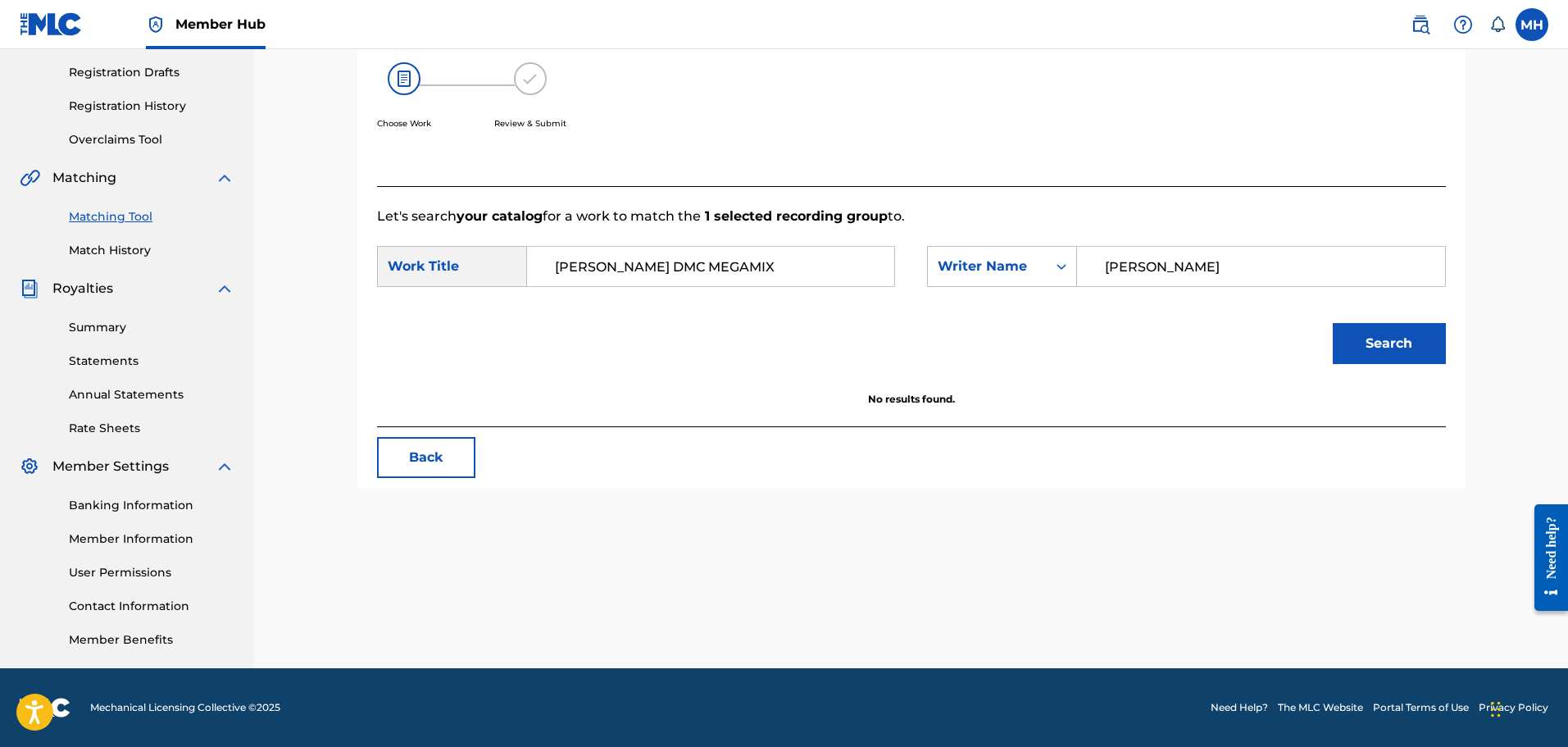
click at [1185, 270] on input "[PERSON_NAME]" at bounding box center [1260, 266] width 339 height 40
click at [1362, 330] on button "Search" at bounding box center [1388, 343] width 113 height 41
click at [1255, 283] on input "[PERSON_NAME]" at bounding box center [1260, 266] width 339 height 40
type input "[PERSON_NAME]"
click at [1333, 323] on button "Search" at bounding box center [1388, 343] width 113 height 41
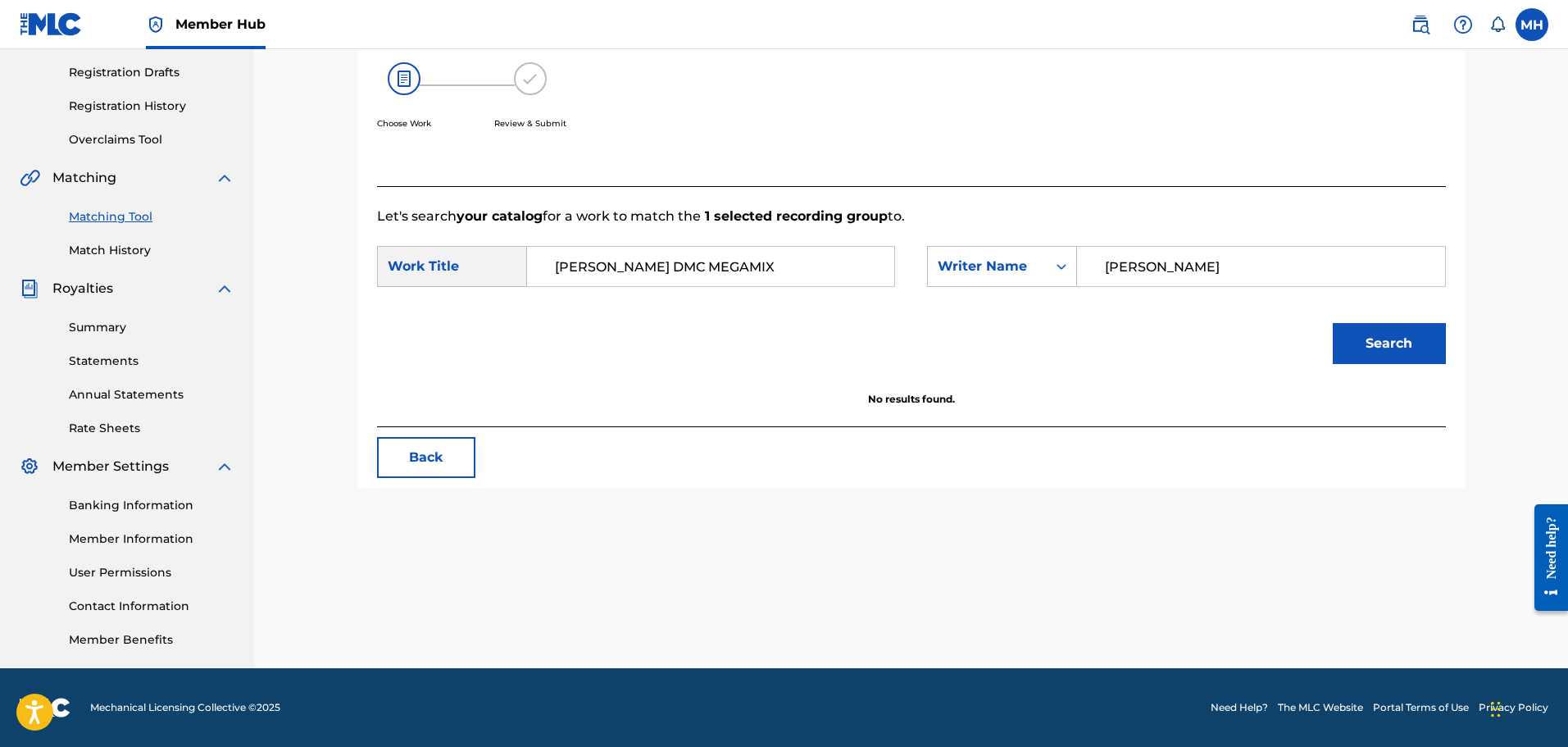
drag, startPoint x: 849, startPoint y: 282, endPoint x: 529, endPoint y: 297, distance: 320.4
click at [529, 297] on form "SearchWithCriteria865a62b0-0bdd-4b42-ab75-b04f966d0436 Work Title [PERSON_NAME]…" at bounding box center [911, 309] width 1069 height 166
click at [1333, 323] on button "Search" at bounding box center [1388, 343] width 113 height 41
type input "dirty [PERSON_NAME]"
click at [1333, 323] on button "Search" at bounding box center [1388, 343] width 113 height 41
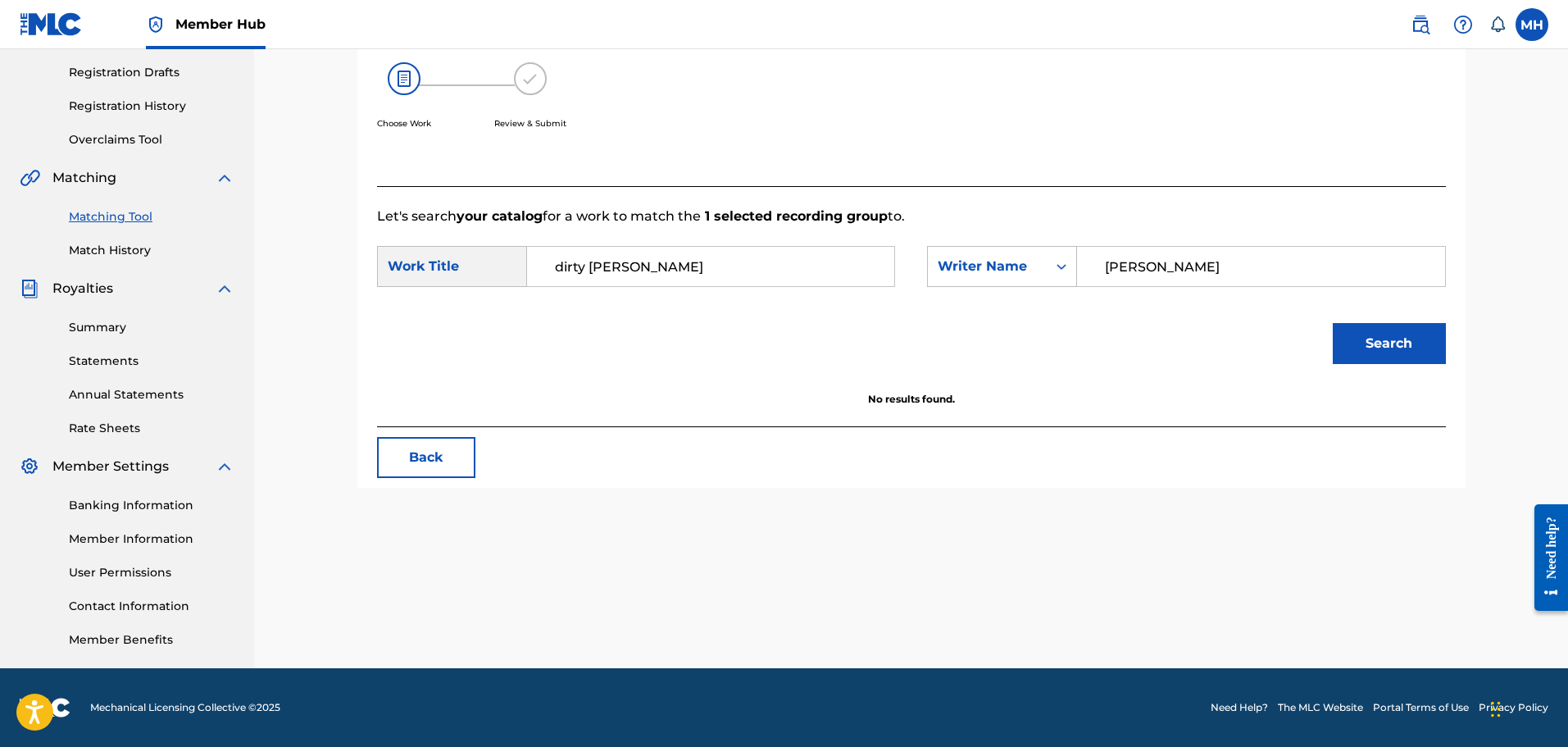
click at [1333, 323] on button "Search" at bounding box center [1388, 343] width 113 height 41
click at [984, 273] on div "Writer Name" at bounding box center [987, 266] width 99 height 20
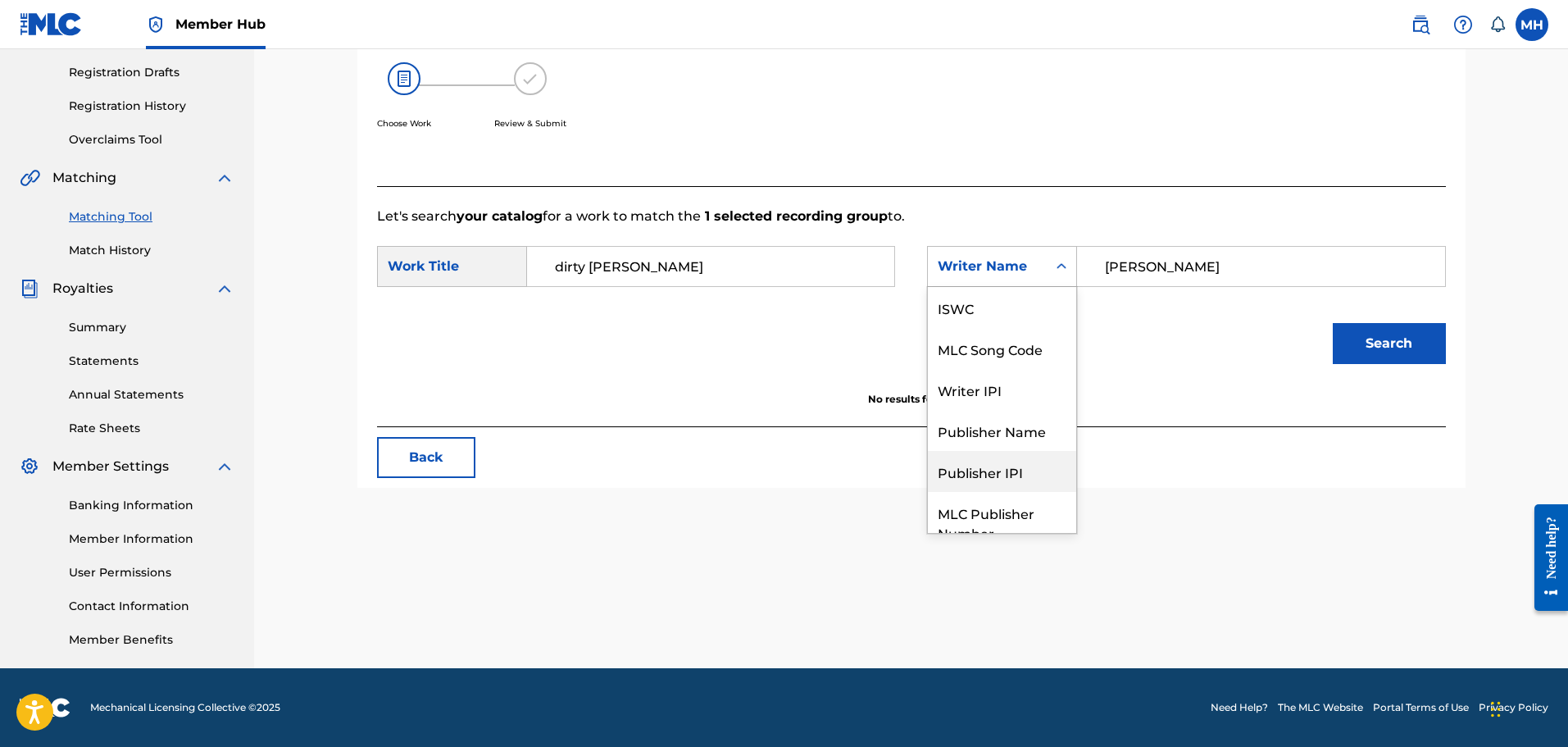
scroll to position [60, 0]
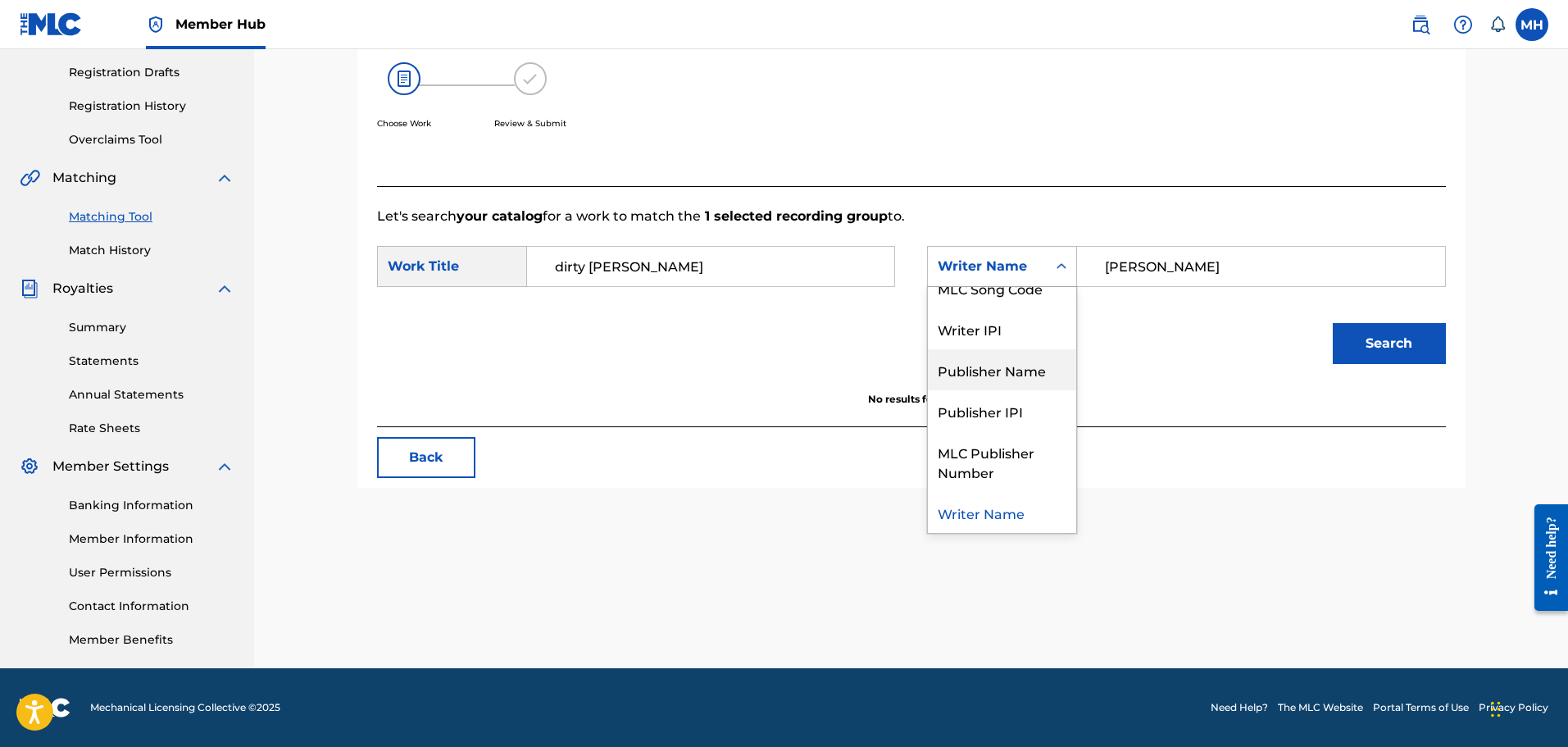
click at [1001, 382] on div "Publisher Name" at bounding box center [1001, 369] width 148 height 41
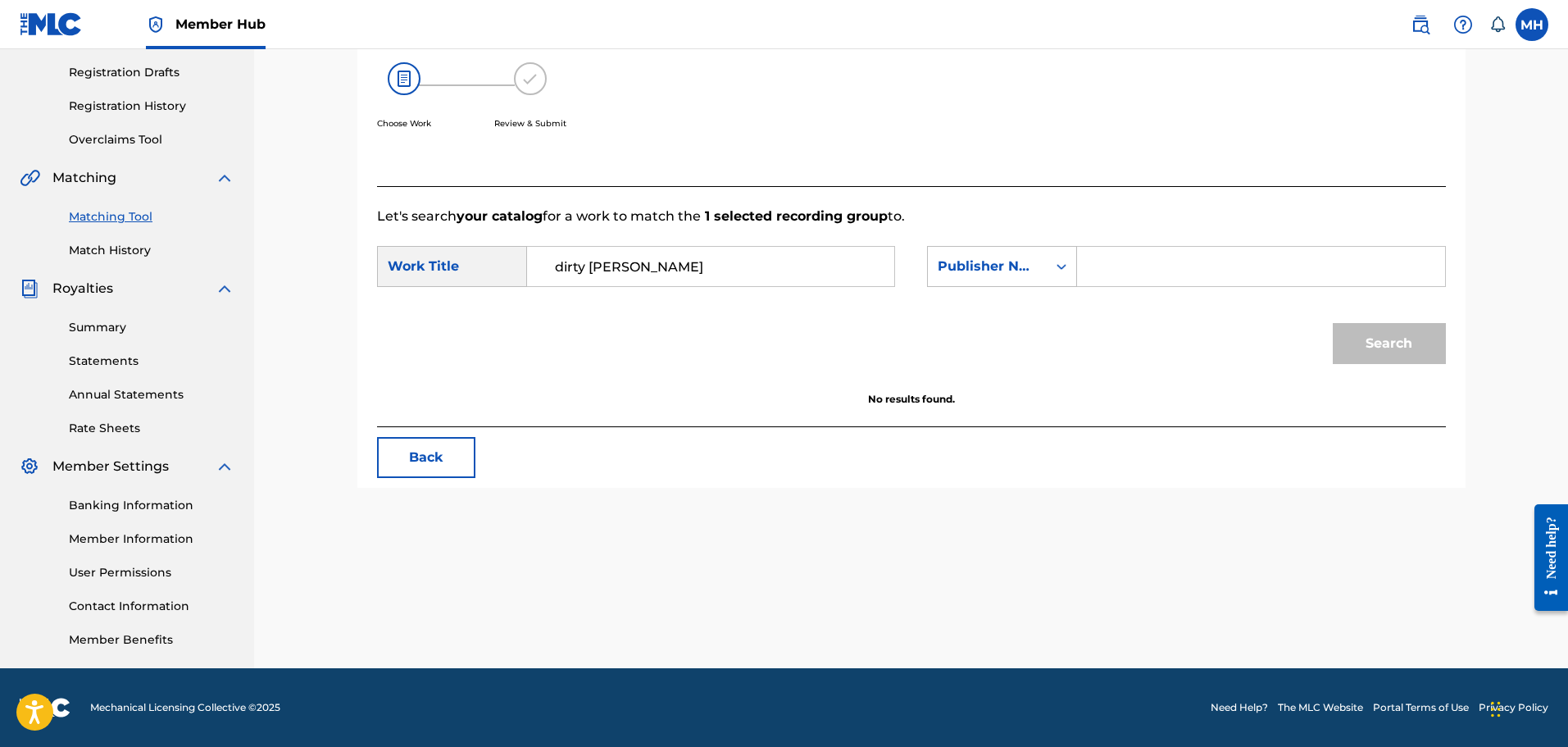
click at [1231, 269] on input "Search Form" at bounding box center [1260, 266] width 339 height 40
type input "sony"
click at [1333, 323] on button "Search" at bounding box center [1388, 343] width 113 height 41
drag, startPoint x: 765, startPoint y: 274, endPoint x: 595, endPoint y: 288, distance: 170.6
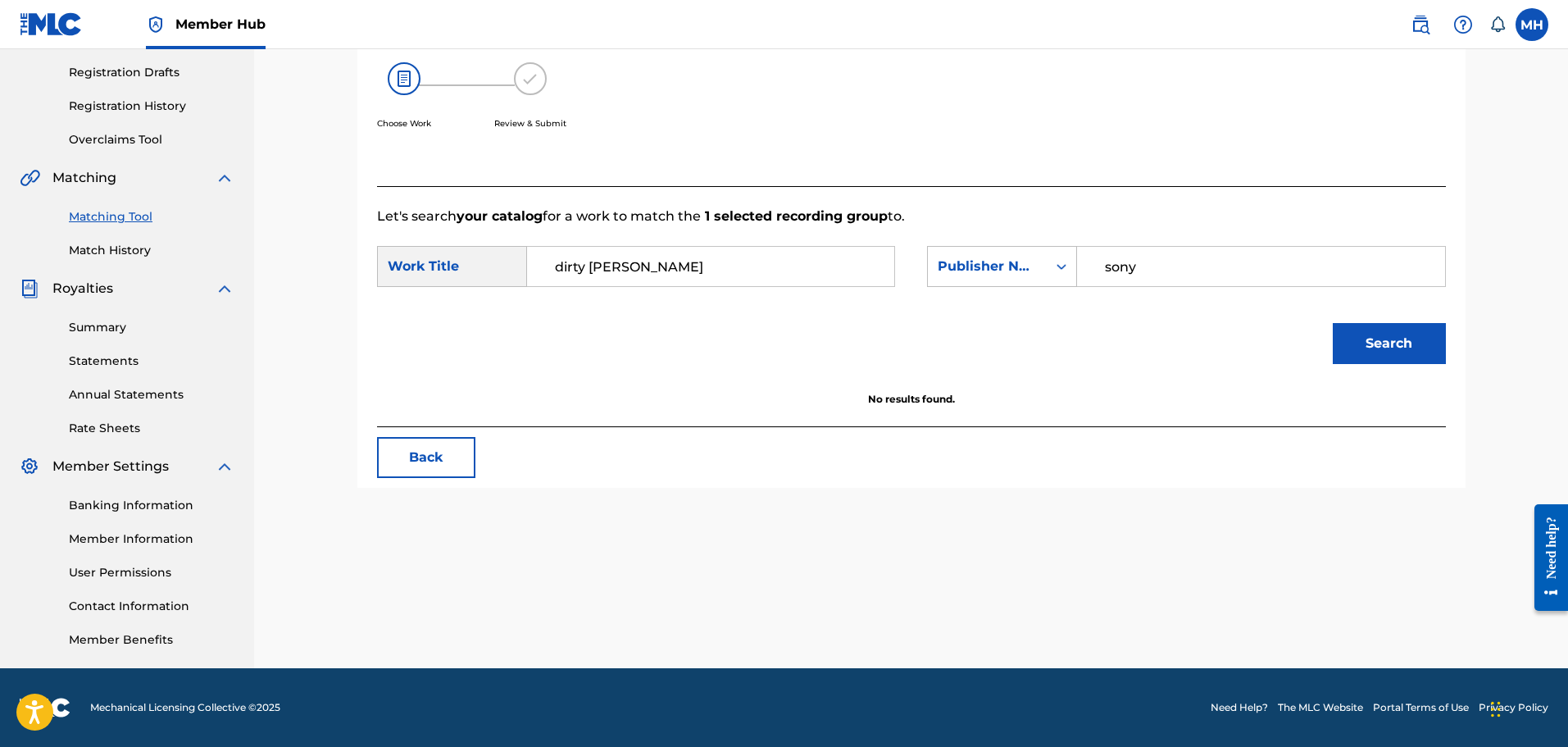
click at [595, 288] on div "SearchWithCriteria865a62b0-0bdd-4b42-ab75-b04f966d0436 Work Title dirty [PERSON…" at bounding box center [911, 272] width 1069 height 51
type input "d"
click at [1333, 323] on button "Search" at bounding box center [1388, 343] width 113 height 41
type input "m"
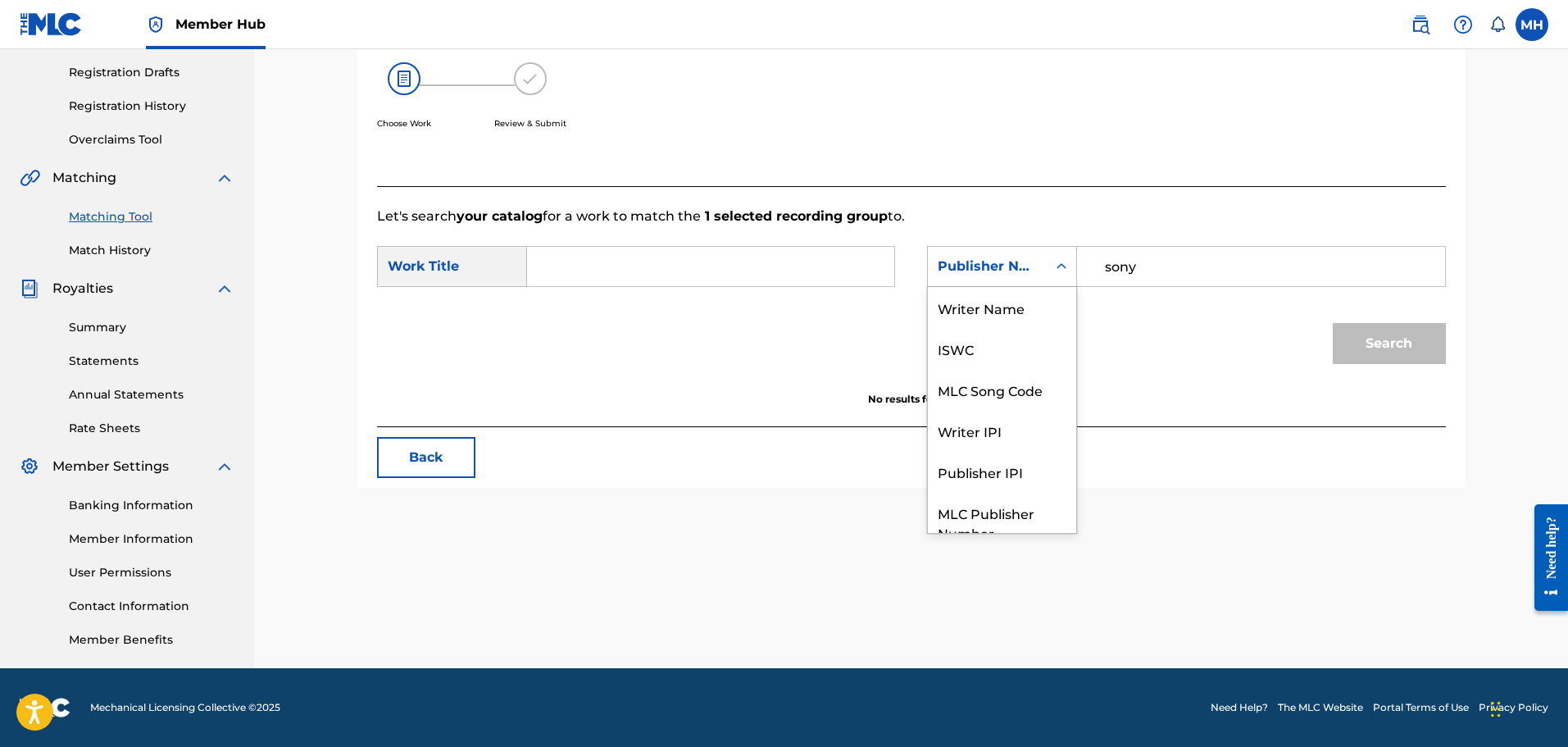
click at [1072, 276] on div "Search Form" at bounding box center [1061, 266] width 30 height 30
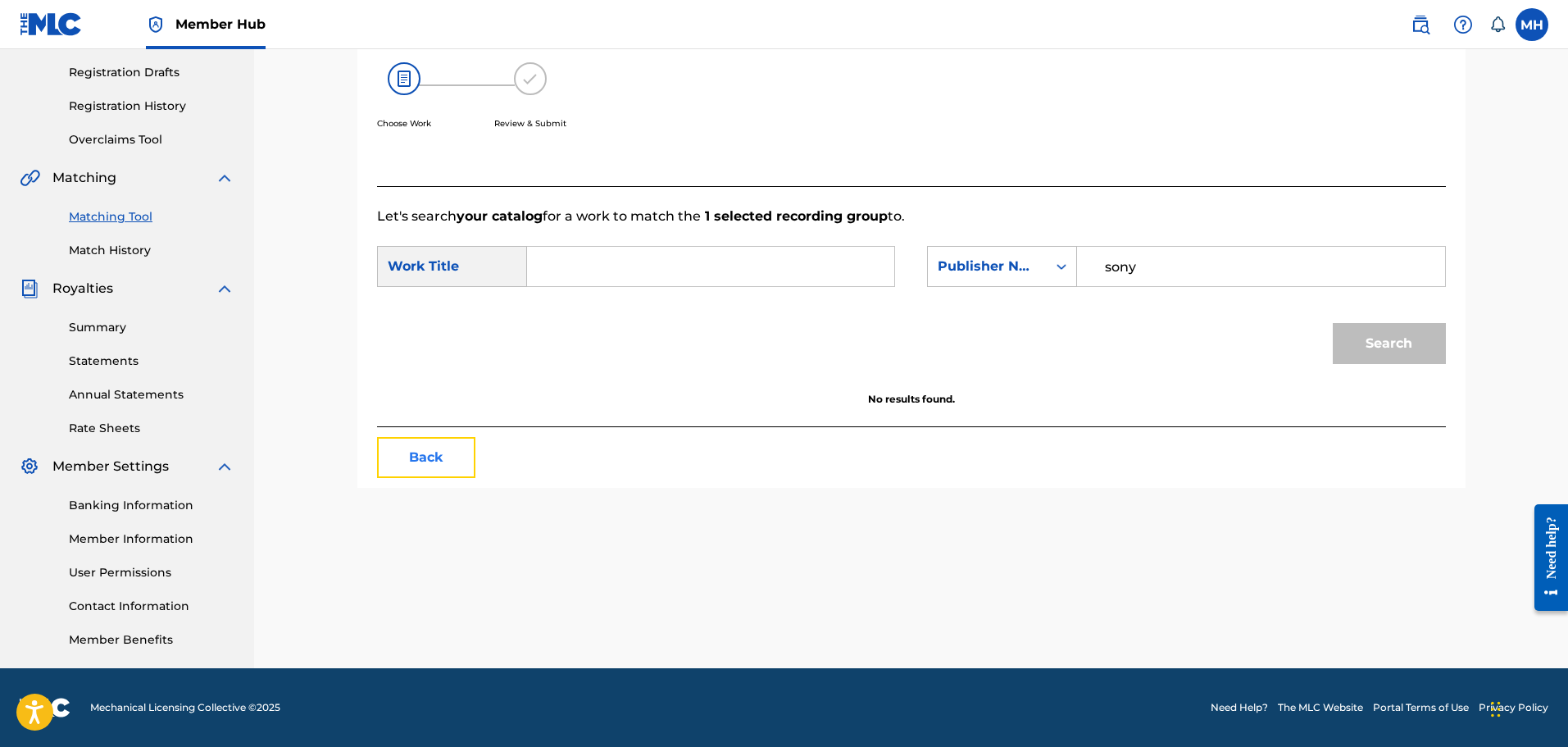
click at [450, 469] on button "Back" at bounding box center [426, 456] width 98 height 41
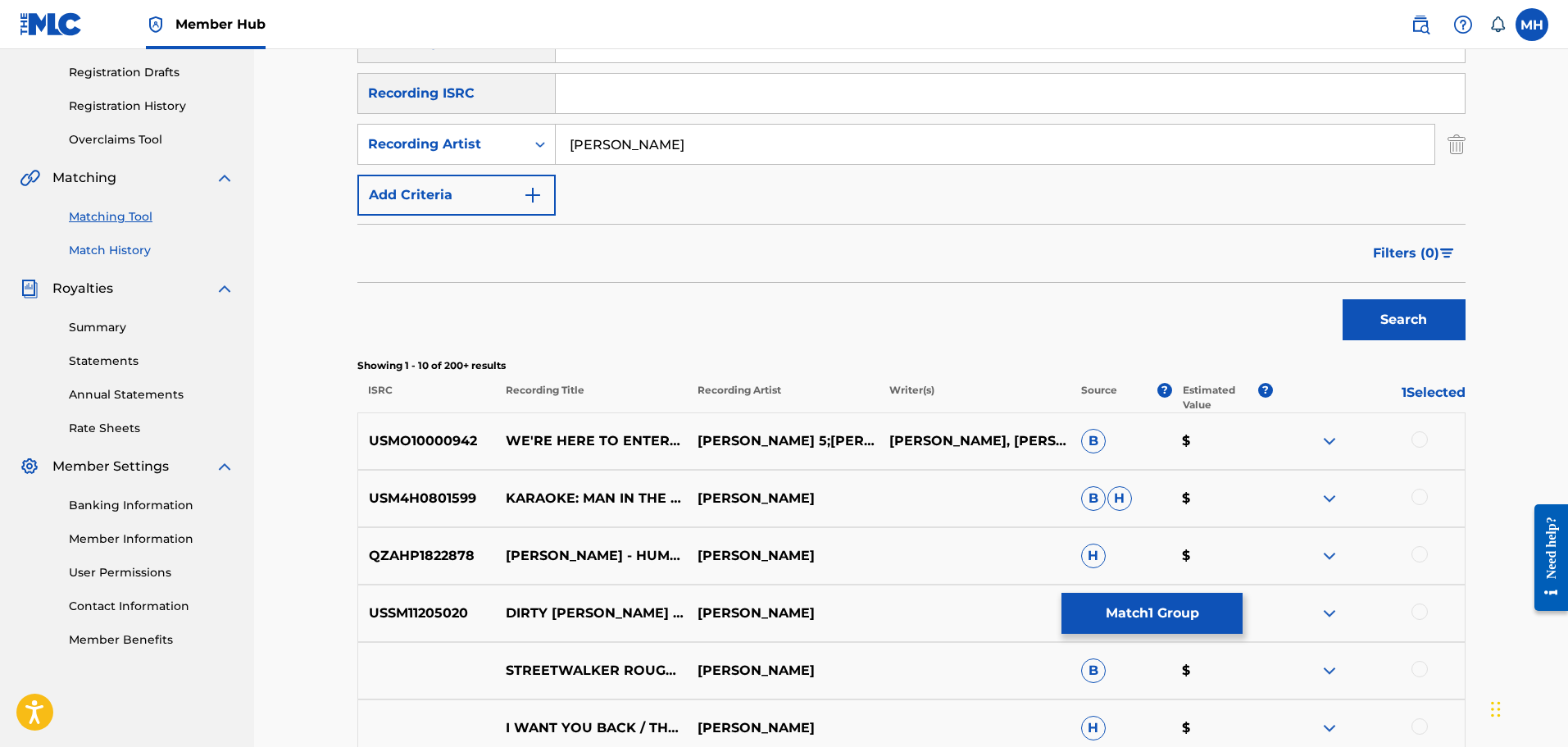
click at [130, 246] on link "Match History" at bounding box center [152, 250] width 166 height 17
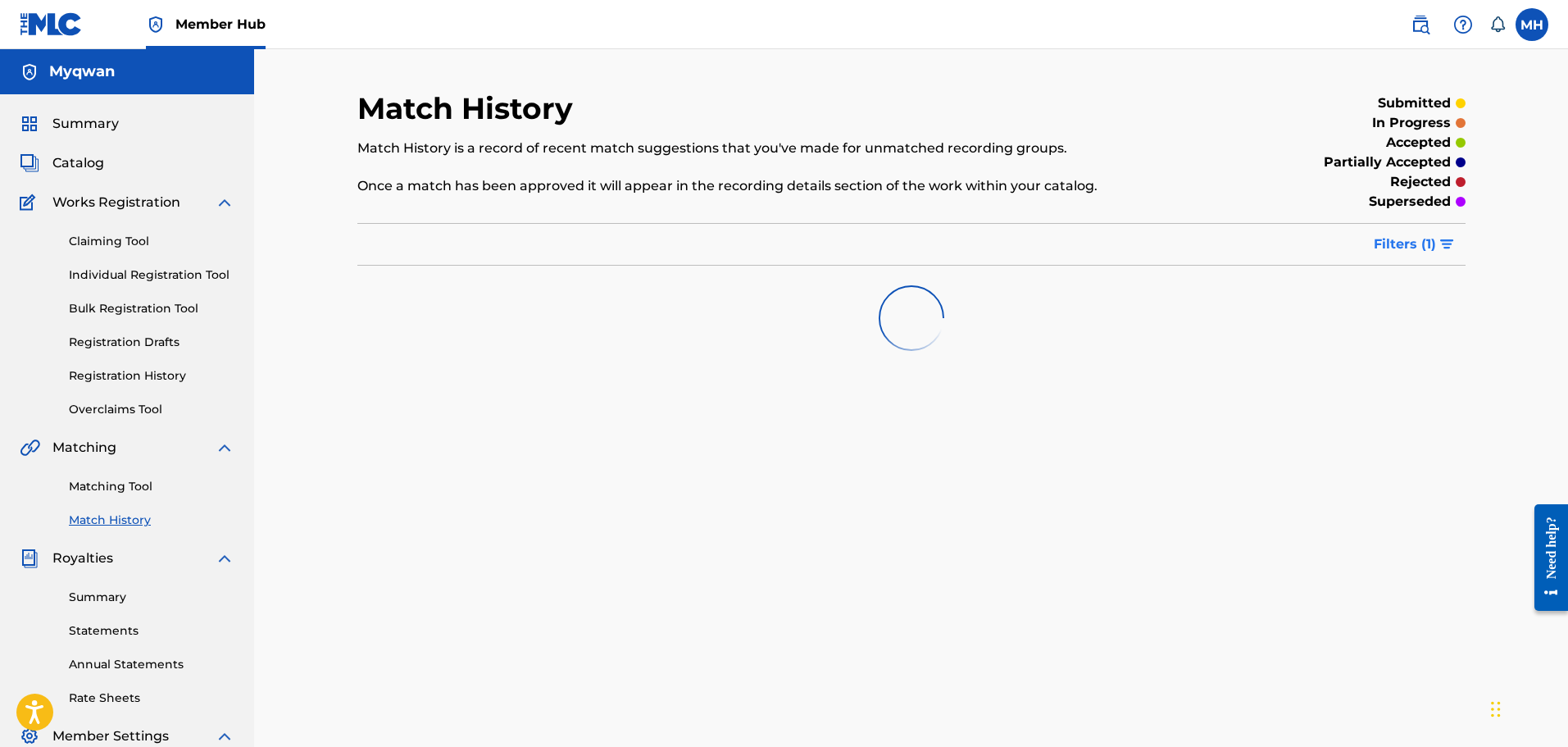
click at [1400, 226] on button "Filters ( 1 )" at bounding box center [1415, 244] width 102 height 41
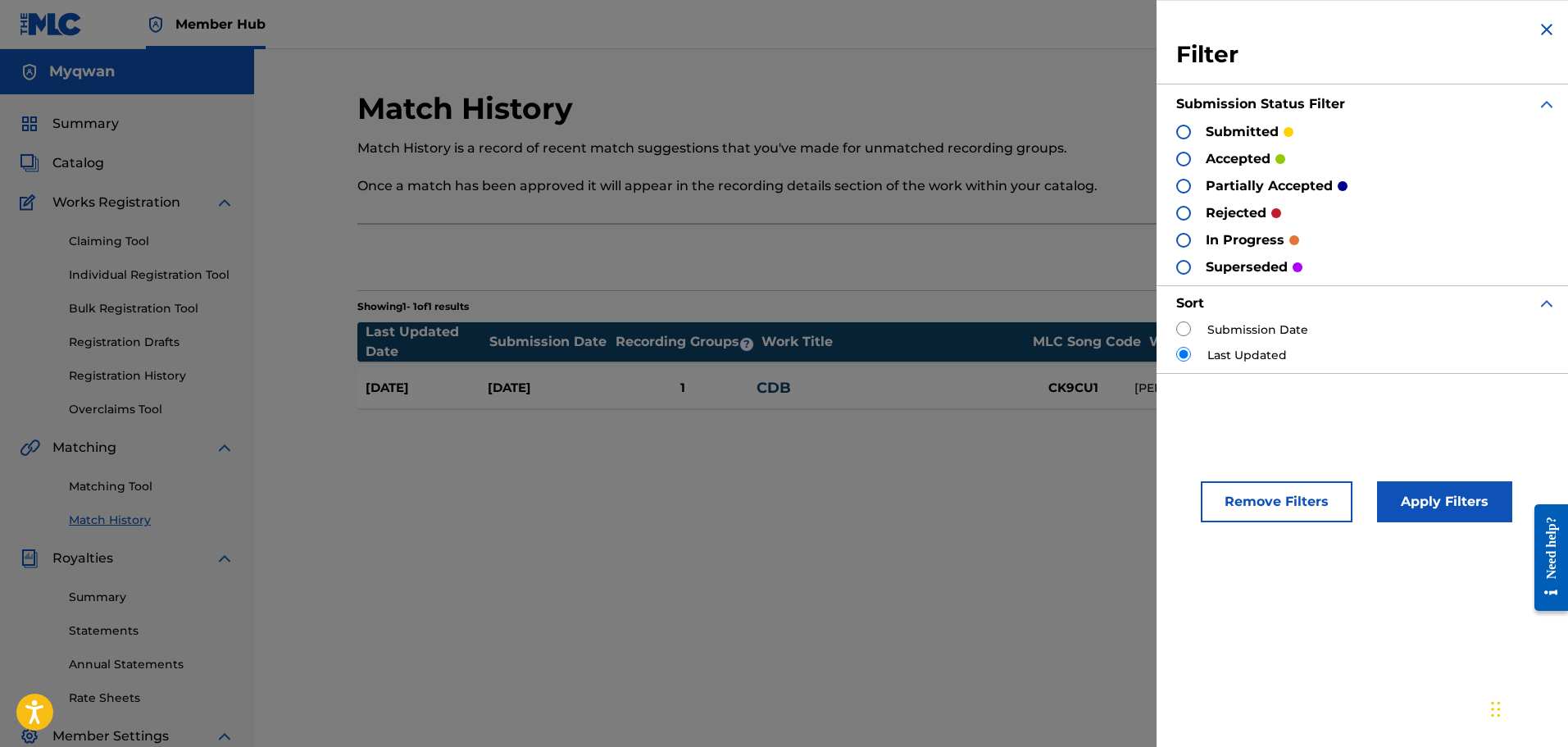
click at [955, 405] on div "[DATE] [DATE] 1 CDB CK9CU1 [PERSON_NAME] submitted" at bounding box center [911, 387] width 1108 height 41
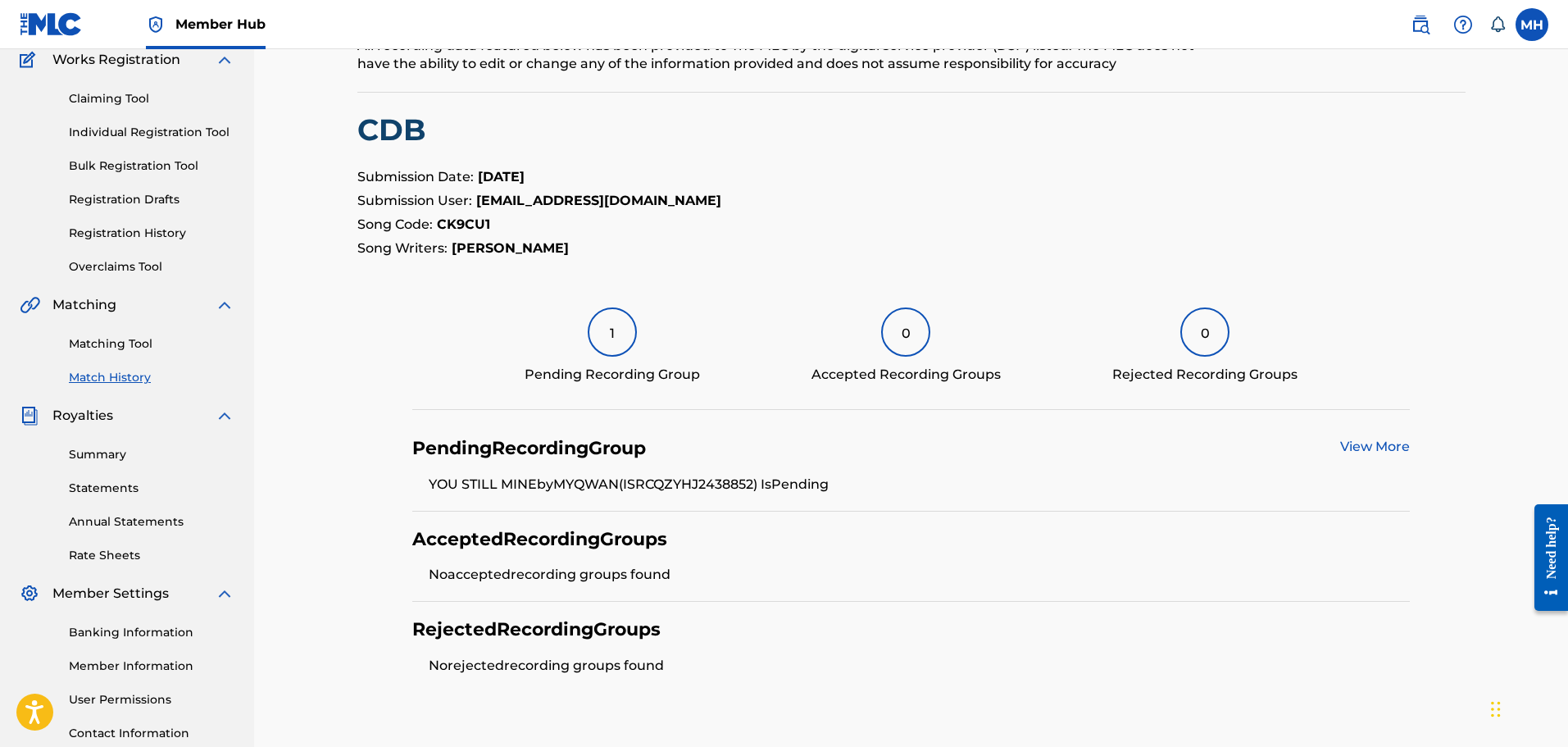
scroll to position [143, 0]
click at [126, 263] on link "Overclaims Tool" at bounding box center [152, 265] width 166 height 17
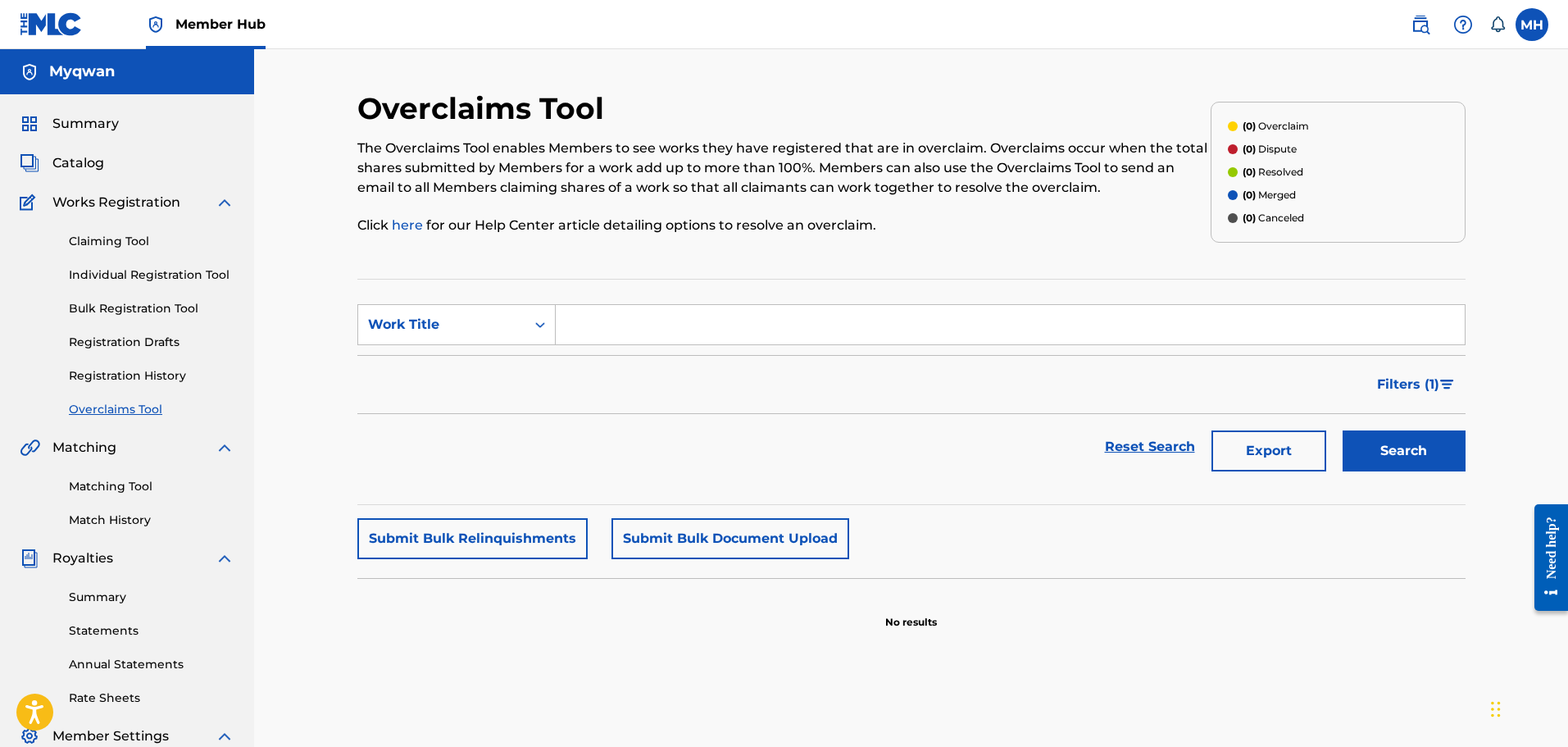
click at [659, 319] on input "Search Form" at bounding box center [1010, 325] width 909 height 40
click at [1342, 430] on button "Search" at bounding box center [1404, 450] width 123 height 41
type input "m"
type input "cdb"
click at [1342, 430] on button "Search" at bounding box center [1404, 450] width 123 height 41
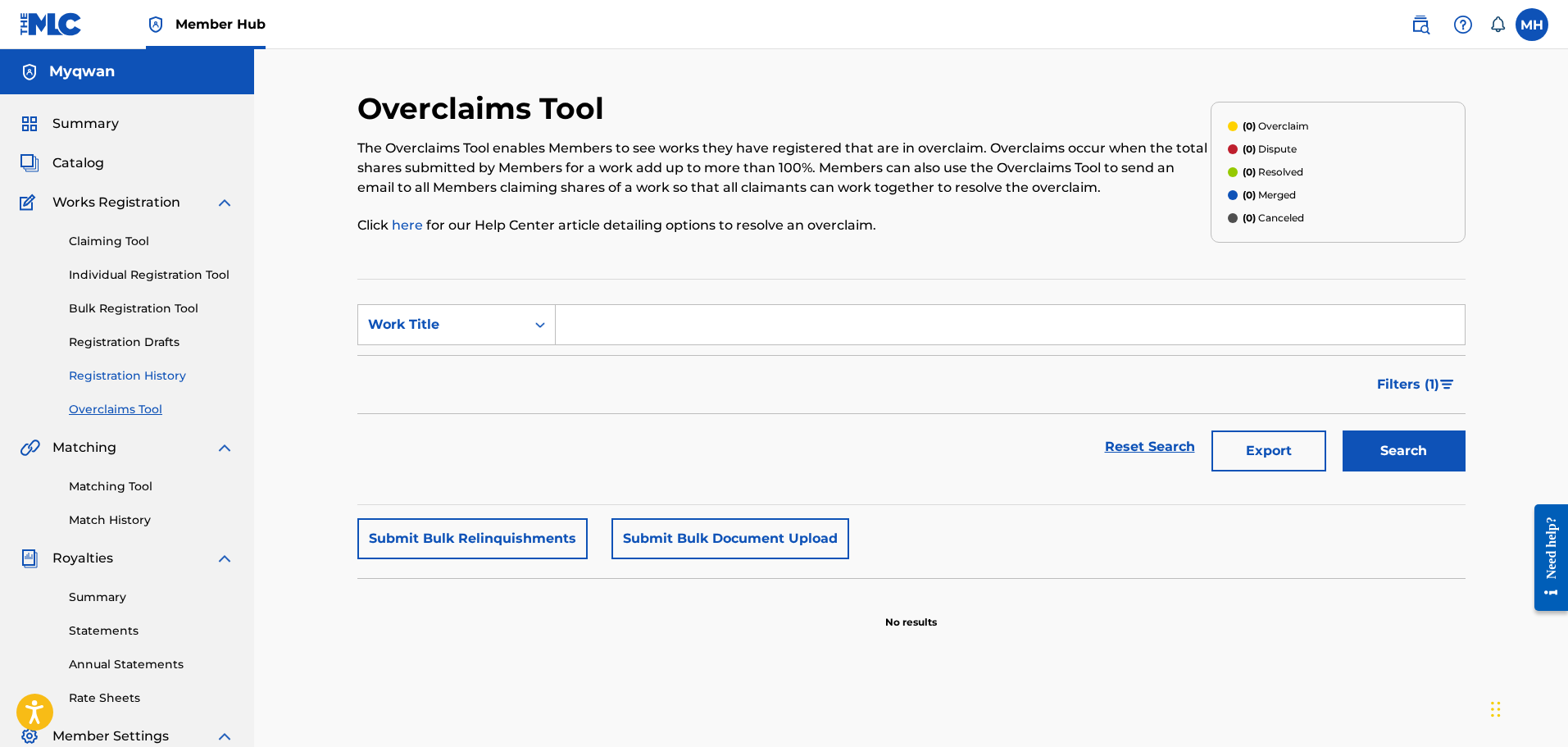
click at [161, 380] on link "Registration History" at bounding box center [152, 375] width 166 height 17
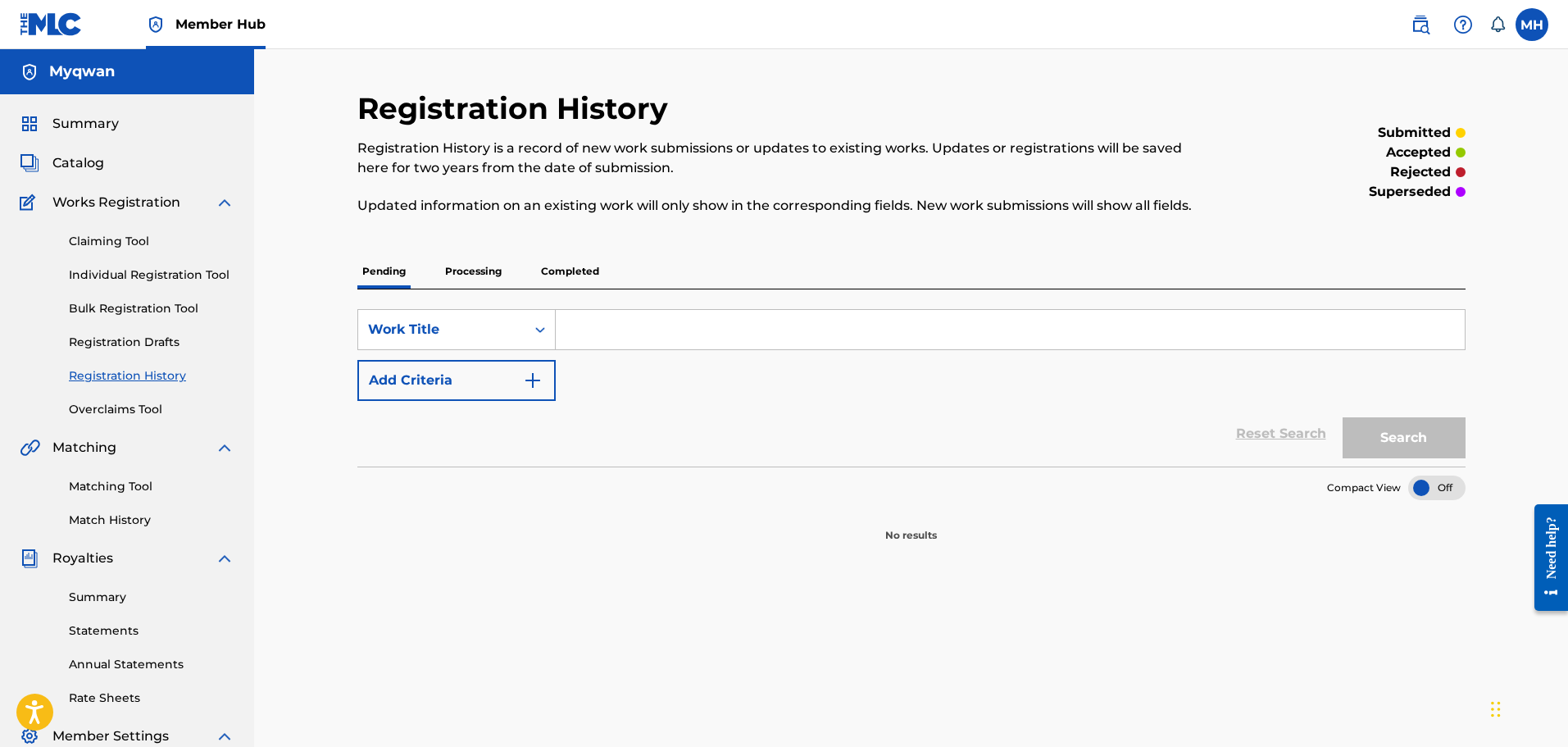
click at [622, 335] on input "Search Form" at bounding box center [1010, 329] width 909 height 40
click at [144, 343] on link "Registration Drafts" at bounding box center [152, 342] width 166 height 17
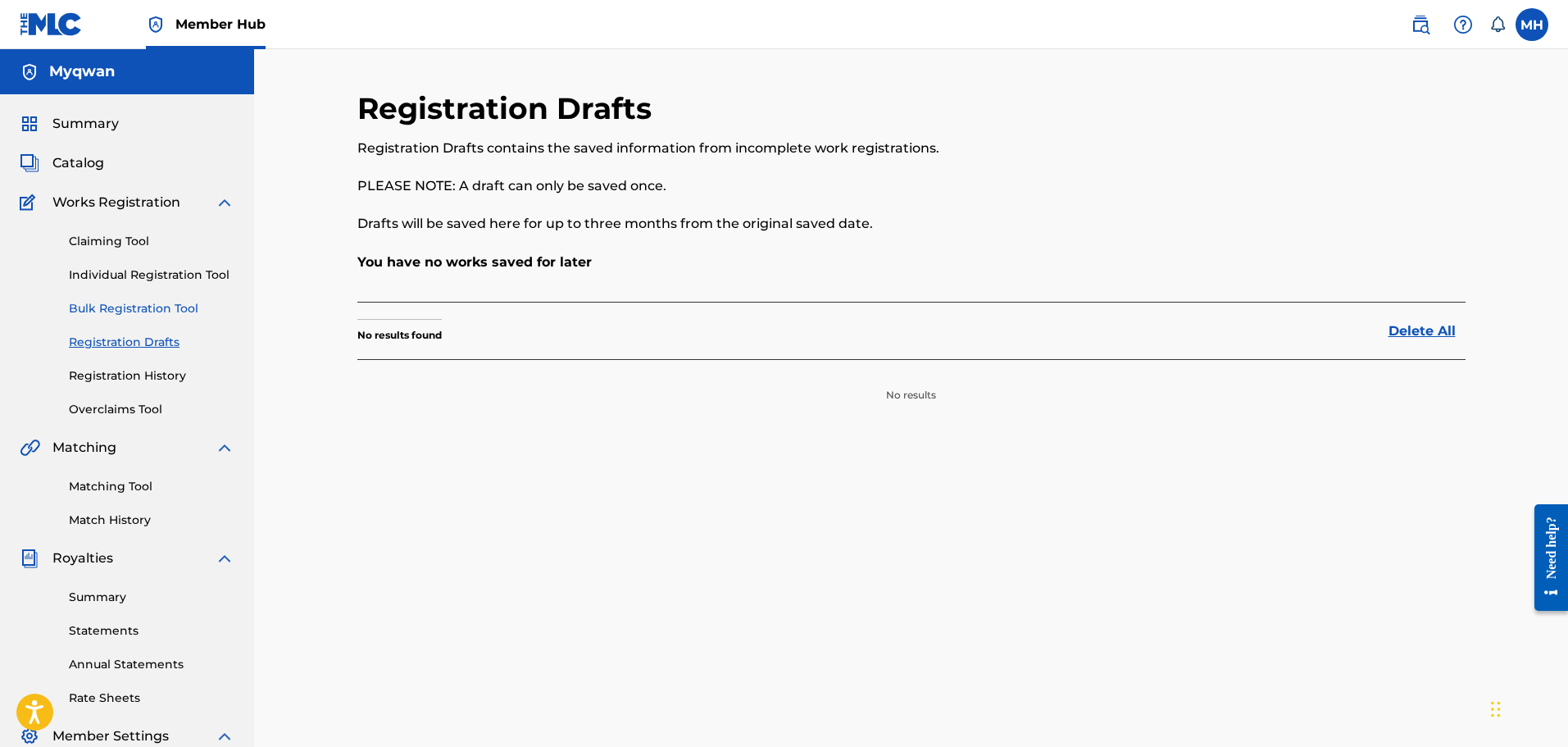
click at [135, 314] on link "Bulk Registration Tool" at bounding box center [152, 308] width 166 height 17
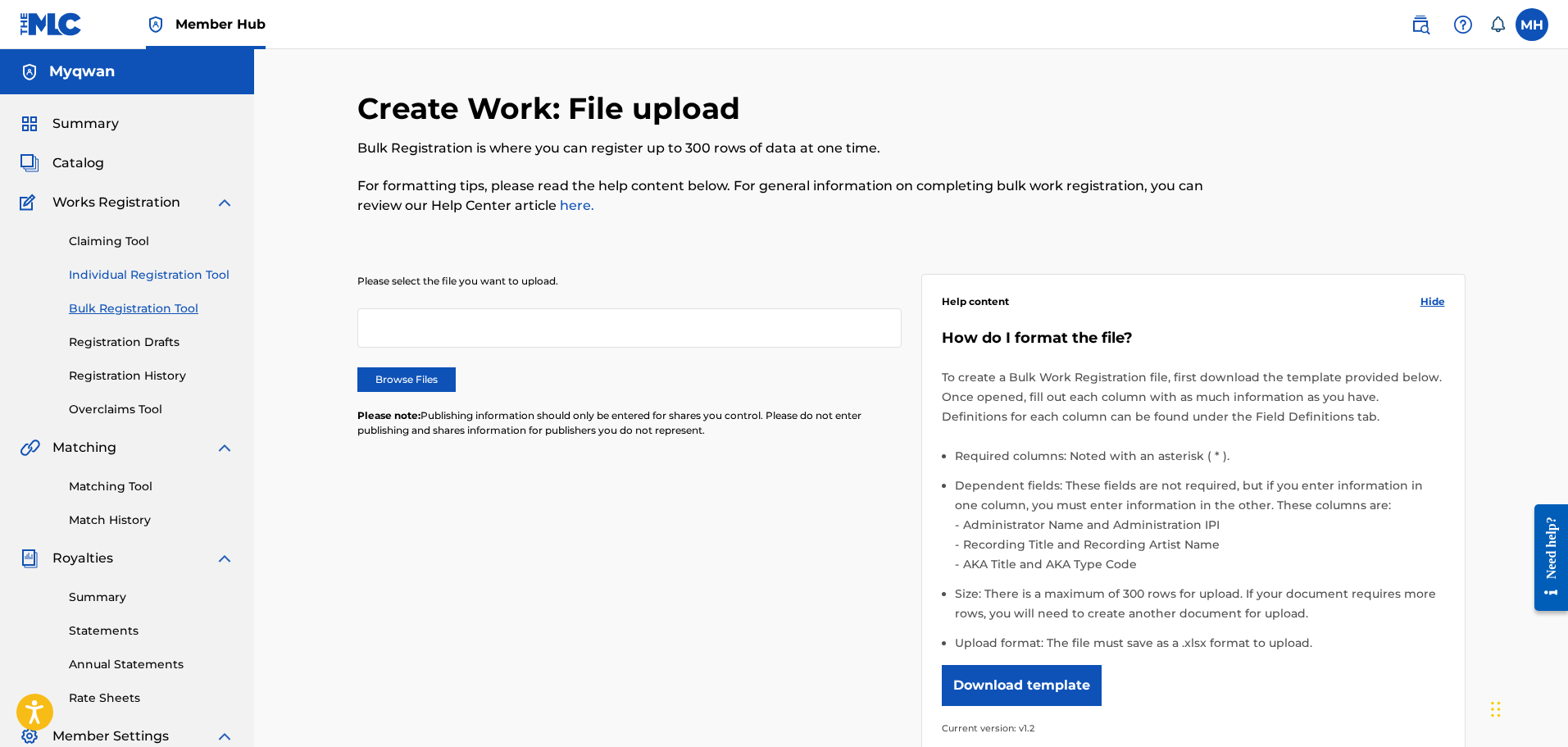
click at [137, 279] on link "Individual Registration Tool" at bounding box center [152, 274] width 166 height 17
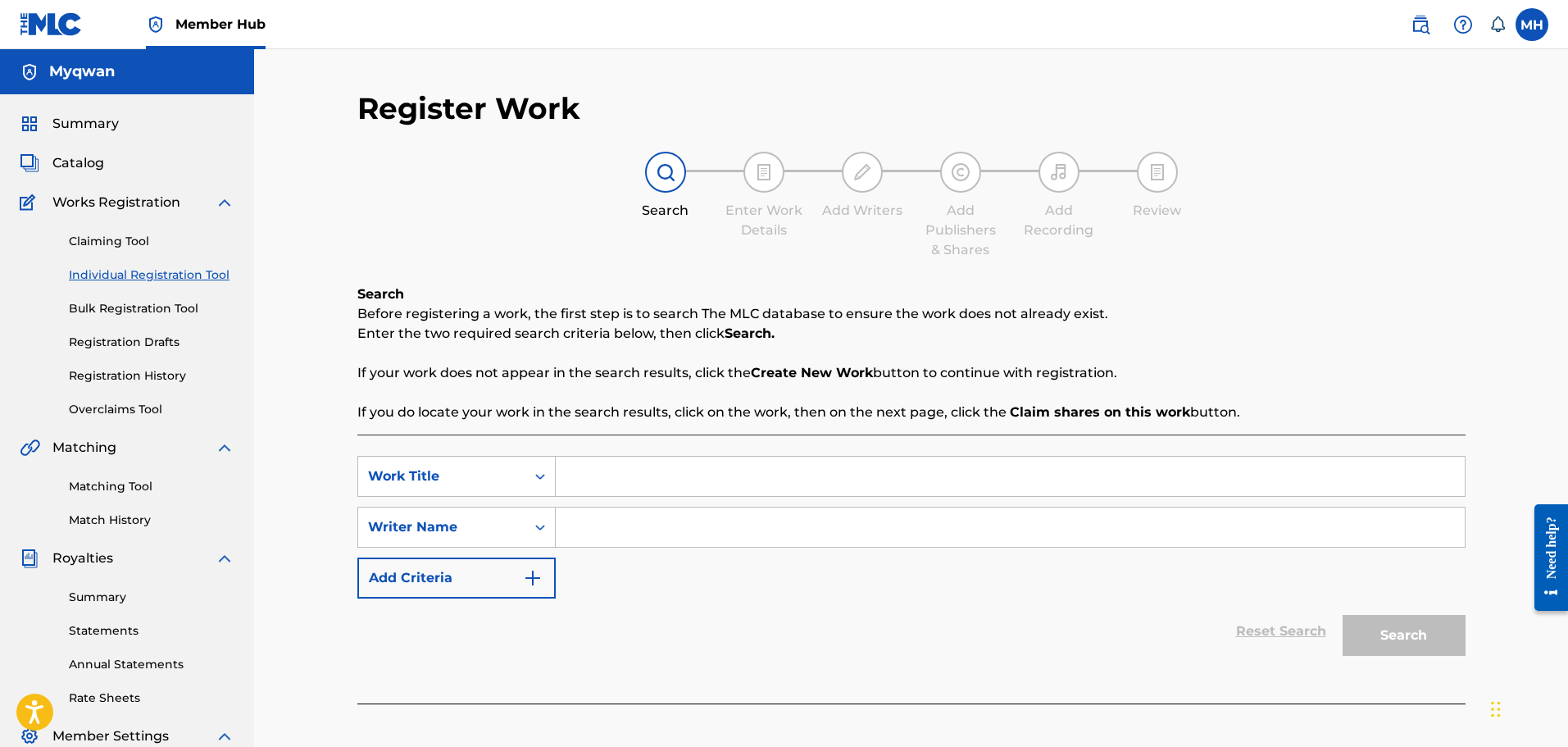
click at [626, 484] on input "Search Form" at bounding box center [1010, 476] width 909 height 40
click at [639, 534] on input "Search Form" at bounding box center [1010, 527] width 909 height 40
type input "myqwan"
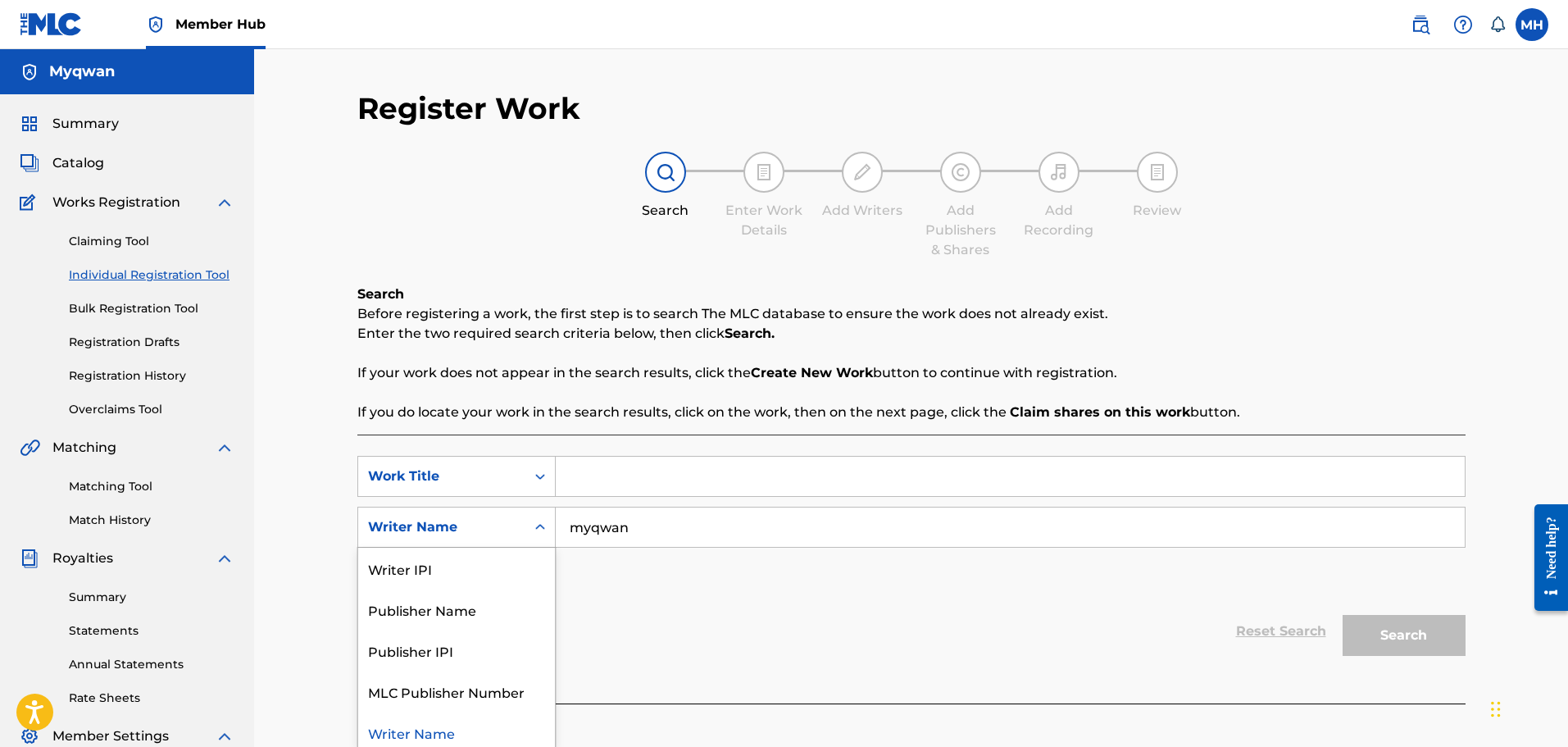
scroll to position [6, 0]
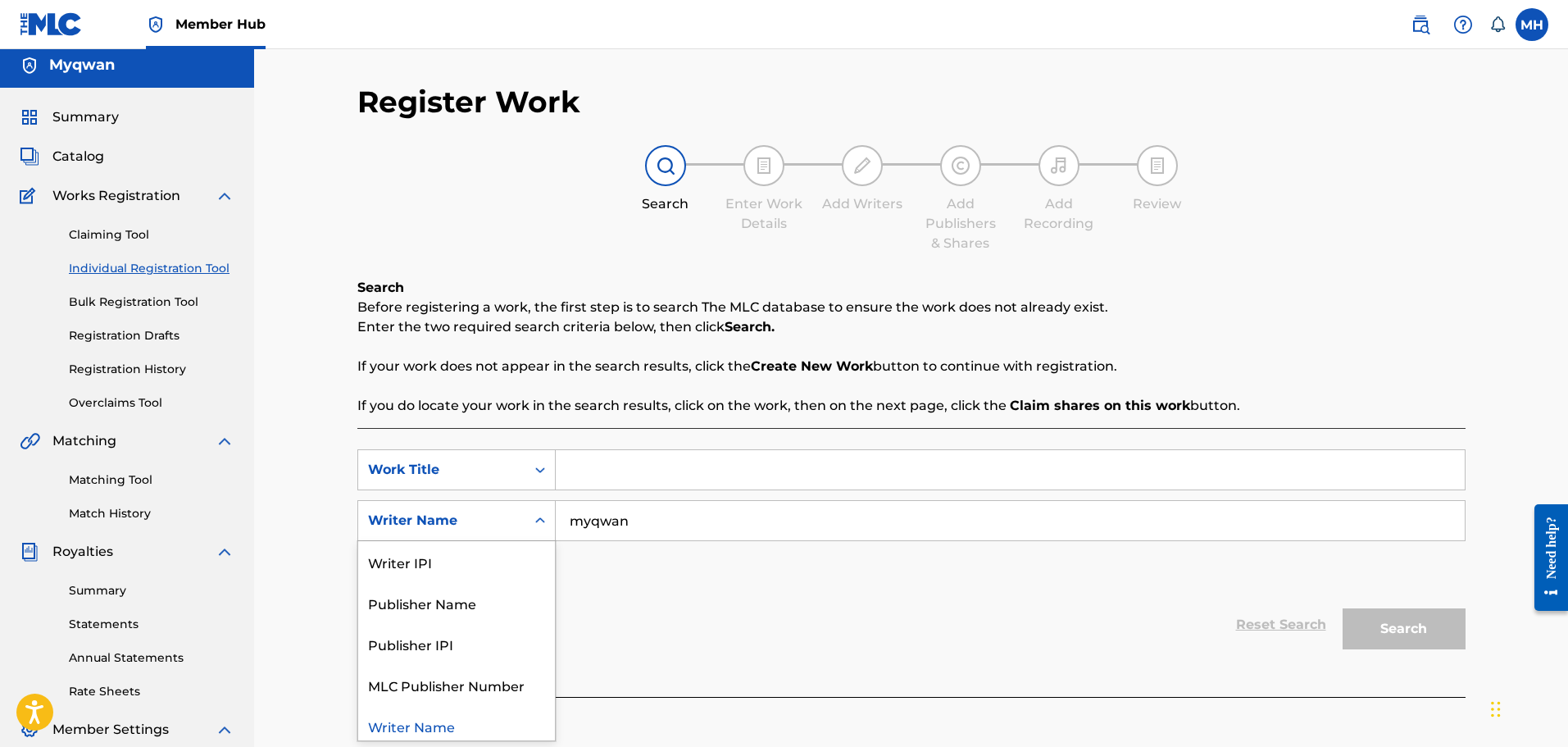
click at [497, 539] on div "Writer Name" at bounding box center [457, 520] width 198 height 41
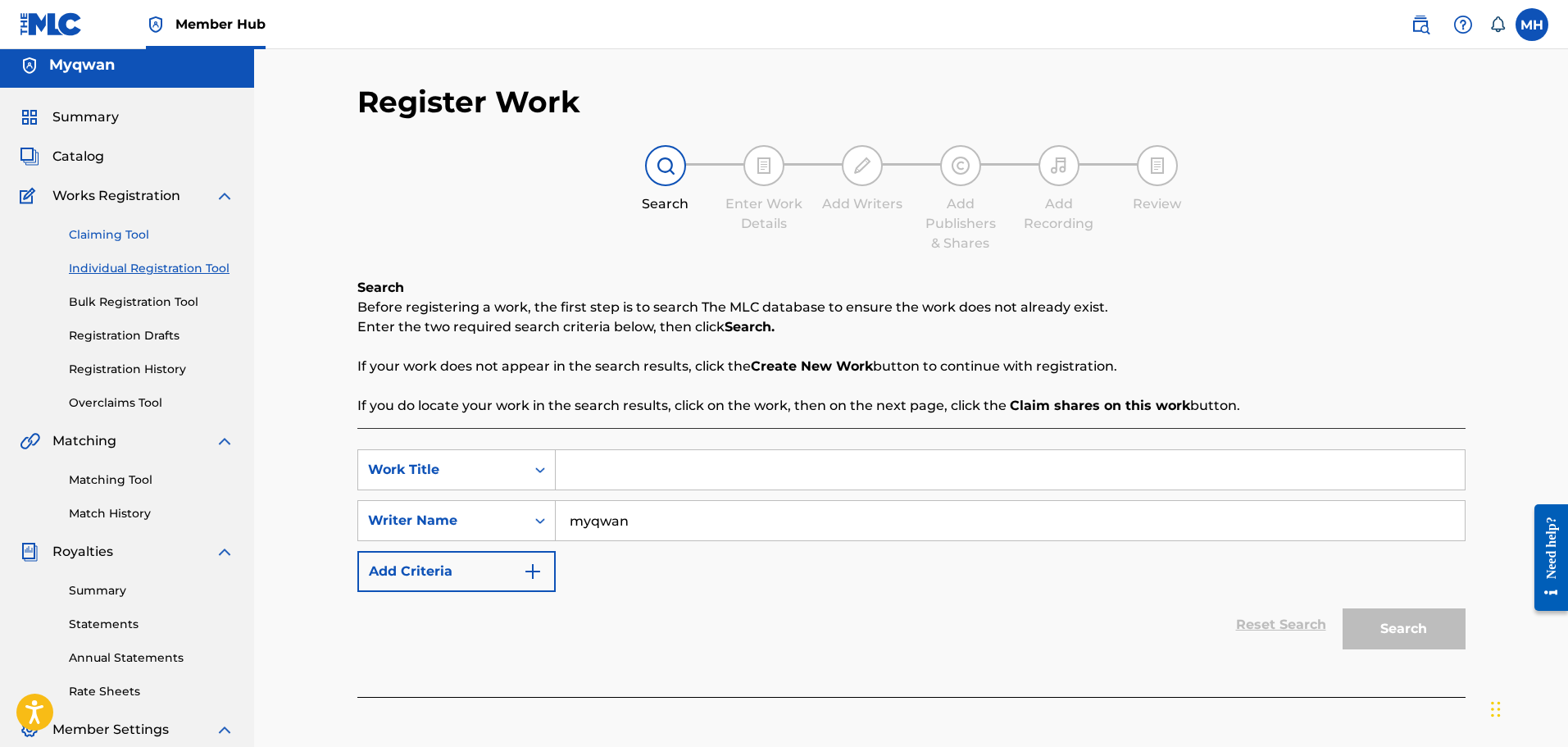
click at [105, 235] on link "Claiming Tool" at bounding box center [152, 235] width 166 height 17
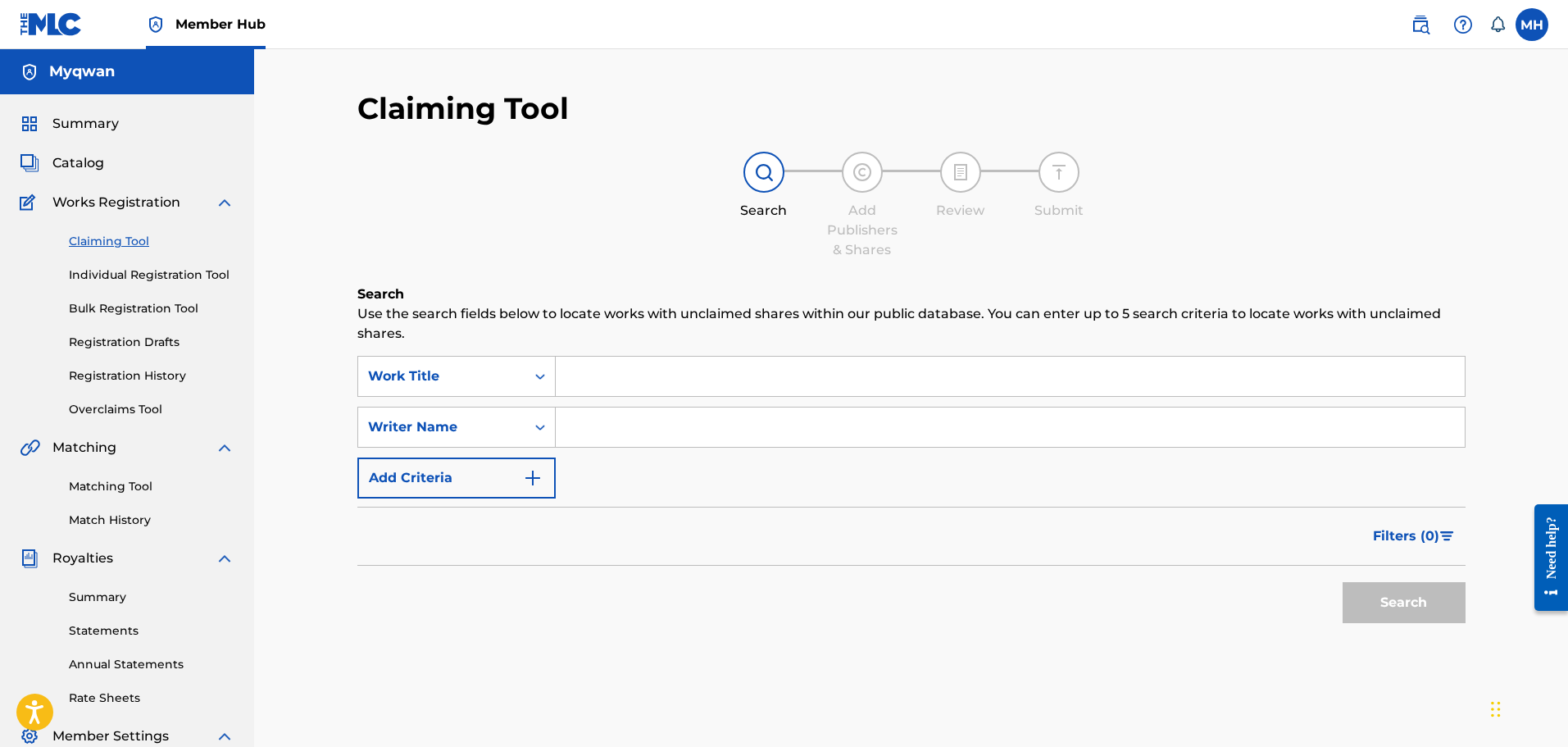
click at [586, 429] on input "Search Form" at bounding box center [1010, 427] width 909 height 40
click at [1342, 582] on button "Search" at bounding box center [1404, 602] width 123 height 41
drag, startPoint x: 641, startPoint y: 427, endPoint x: 550, endPoint y: 410, distance: 92.6
click at [550, 410] on div "SearchWithCriteria3dc784d9-211d-4276-85dd-ed09d41e965d Writer Name [PERSON_NAME]" at bounding box center [911, 427] width 1108 height 41
type input "rhver"
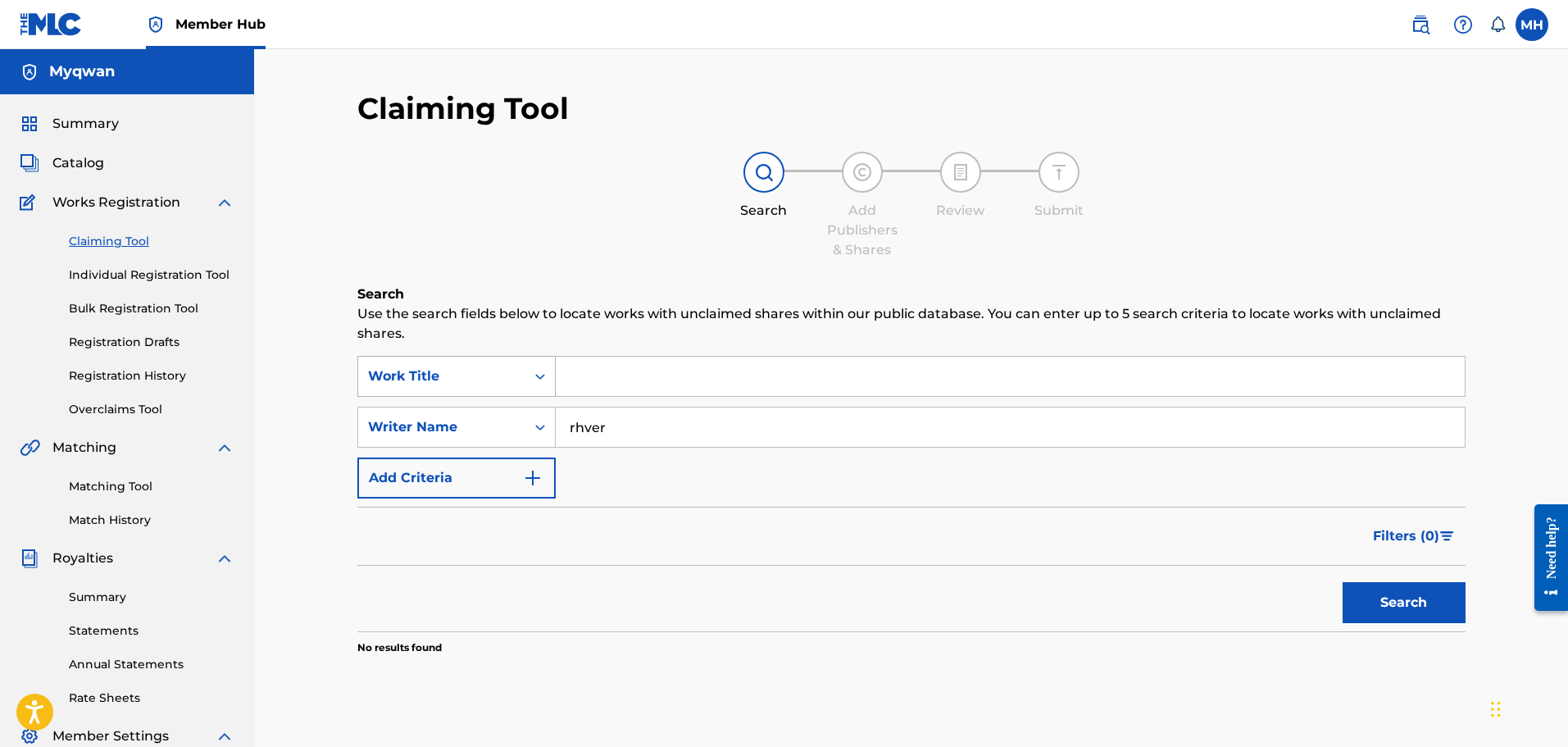
click at [1342, 582] on button "Search" at bounding box center [1404, 602] width 123 height 41
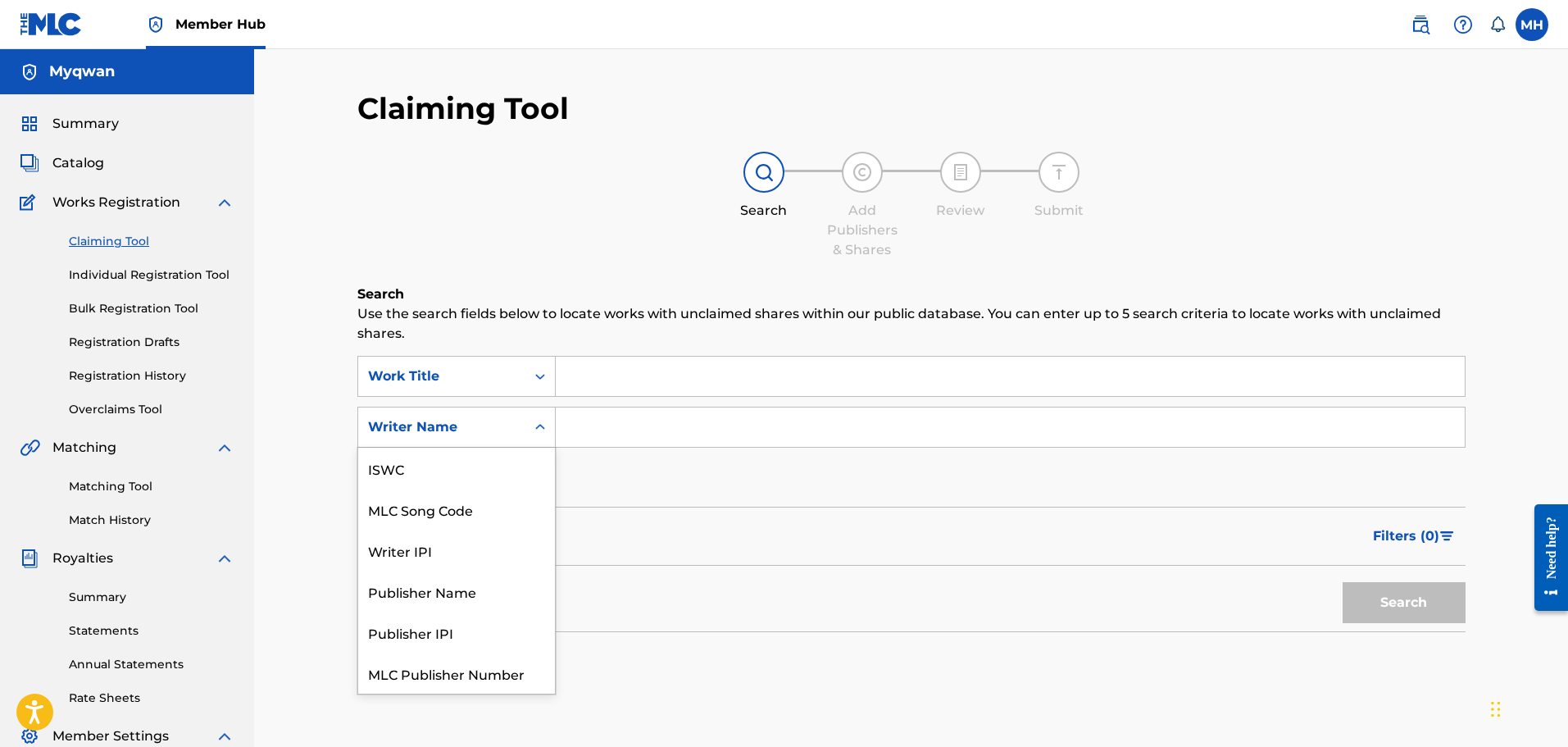
click at [519, 420] on div "Writer Name" at bounding box center [441, 427] width 167 height 32
click at [447, 552] on div "Publisher Name" at bounding box center [457, 549] width 197 height 41
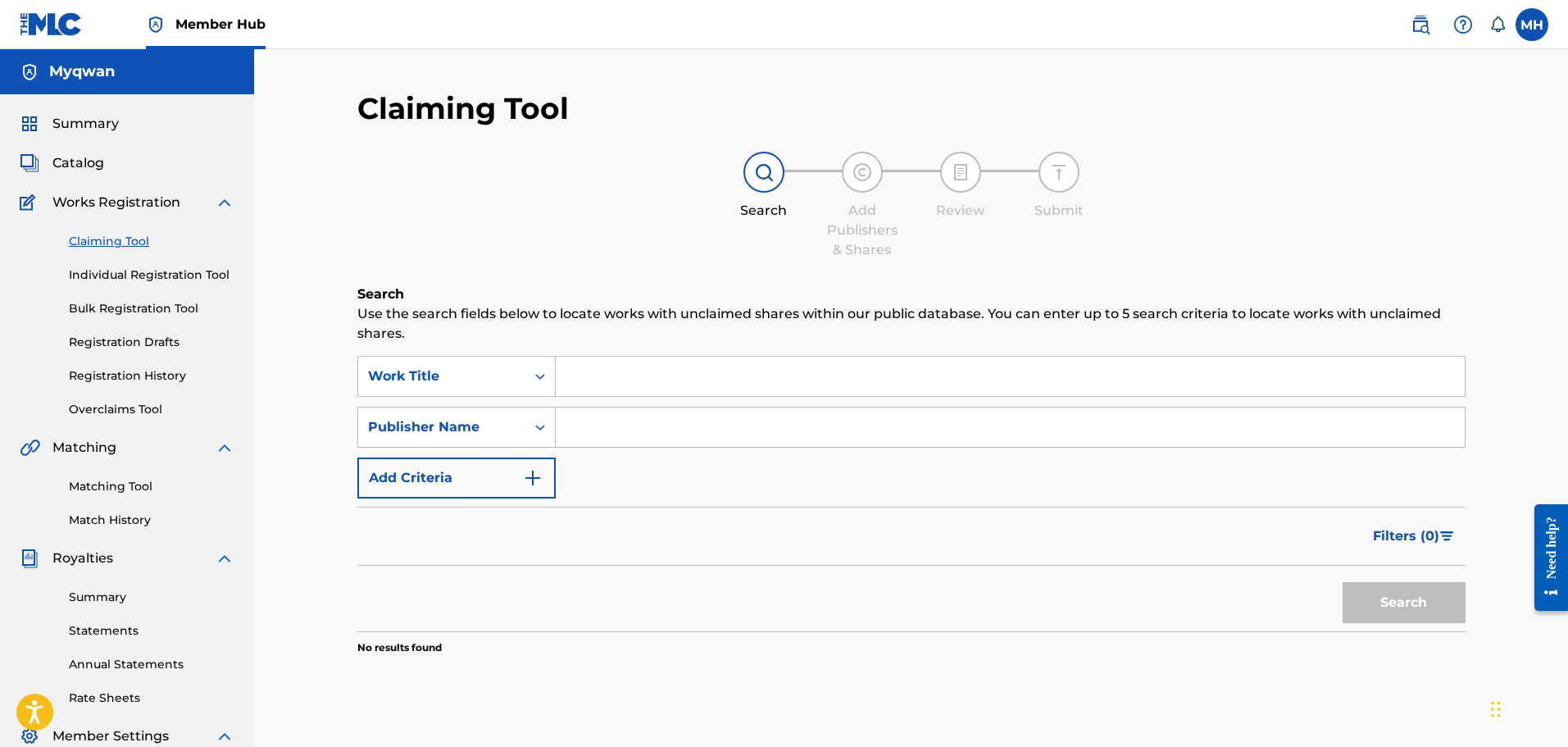
click at [614, 428] on input "Search Form" at bounding box center [1010, 427] width 909 height 40
type input "rhver"
click at [1342, 582] on button "Search" at bounding box center [1404, 602] width 123 height 41
click at [483, 438] on div "Publisher Name" at bounding box center [441, 427] width 167 height 32
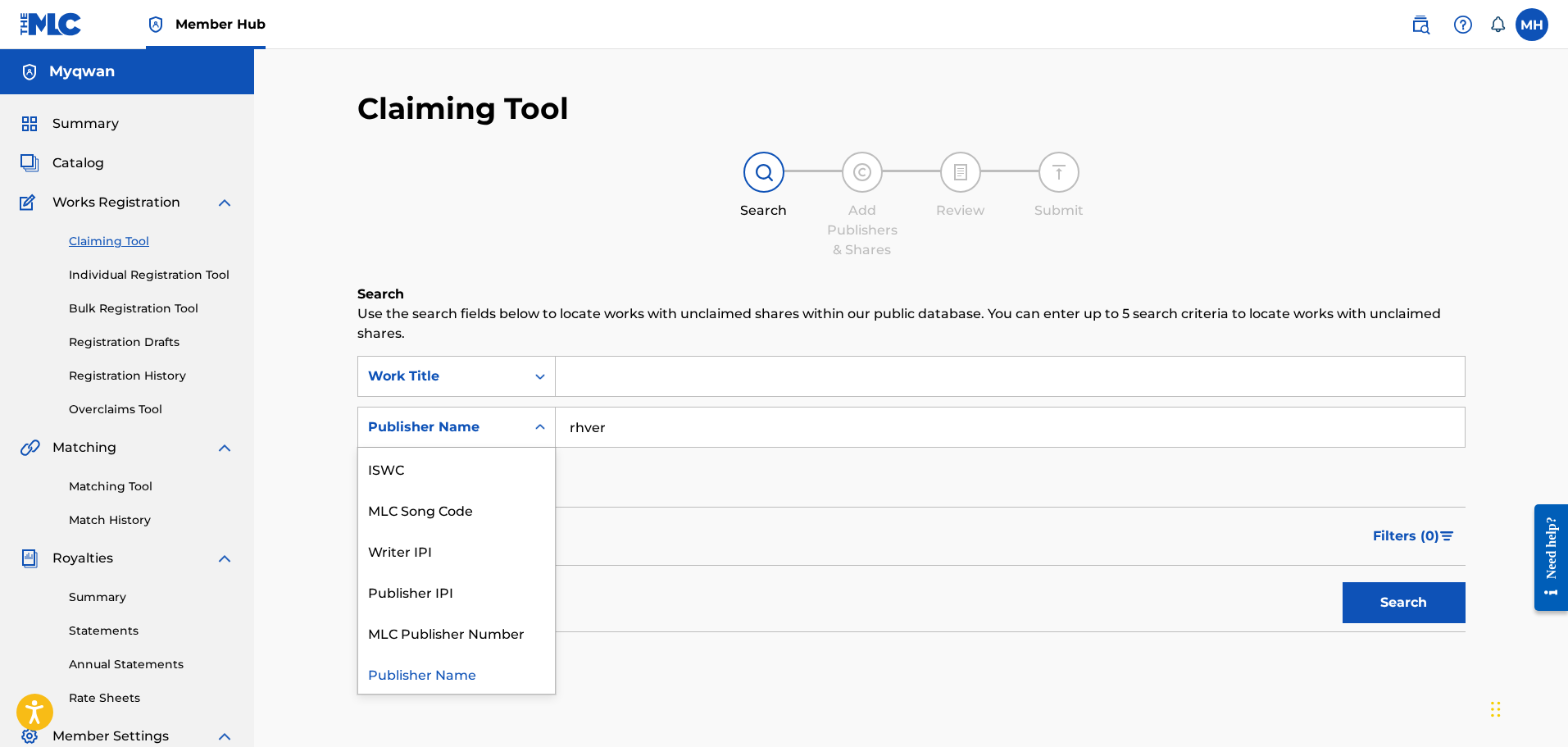
click at [482, 667] on div "Publisher Name" at bounding box center [457, 672] width 197 height 41
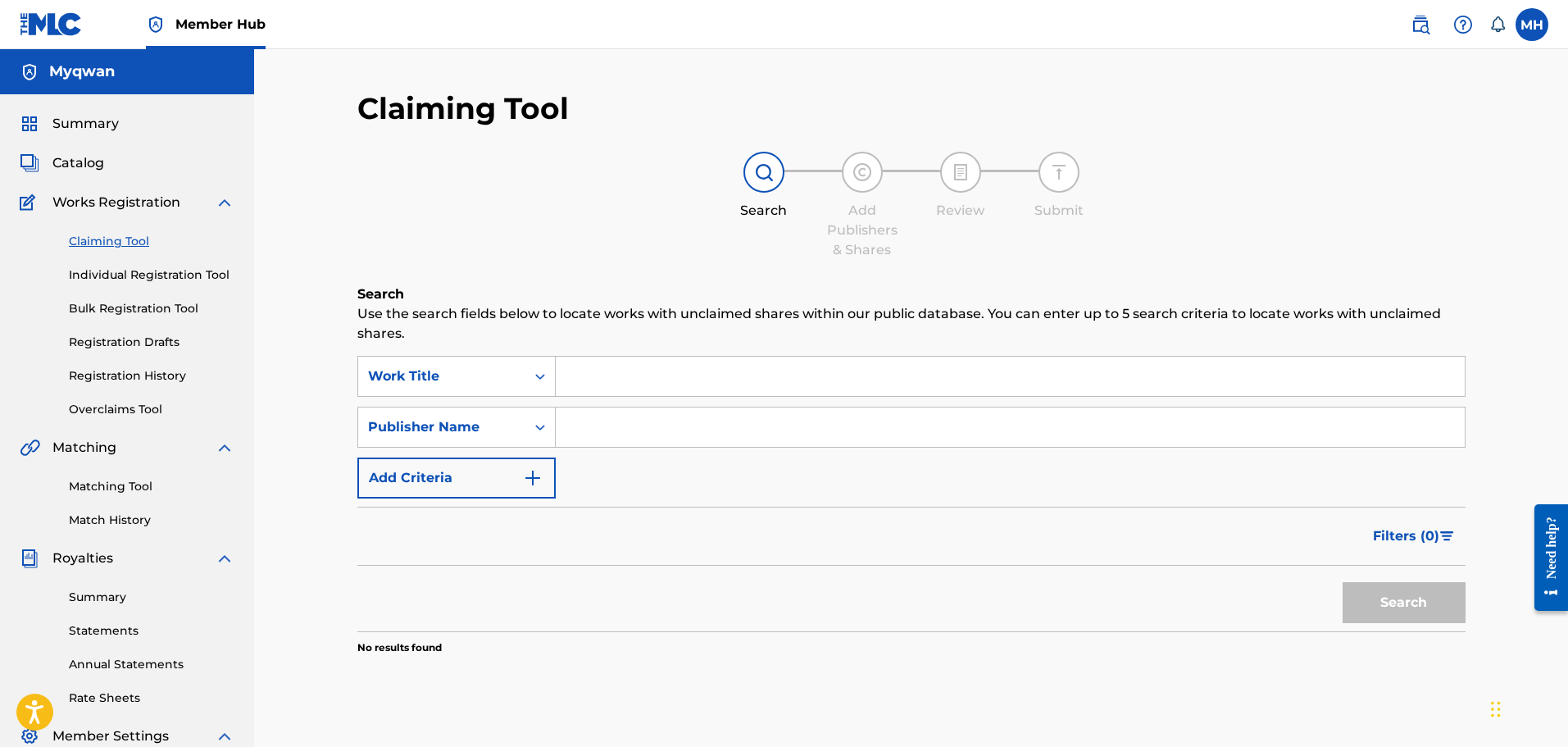
click at [631, 434] on input "Search Form" at bounding box center [1010, 427] width 909 height 40
type input "myqwan"
click at [1342, 582] on button "Search" at bounding box center [1404, 602] width 123 height 41
click at [96, 164] on span "Catalog" at bounding box center [78, 163] width 51 height 20
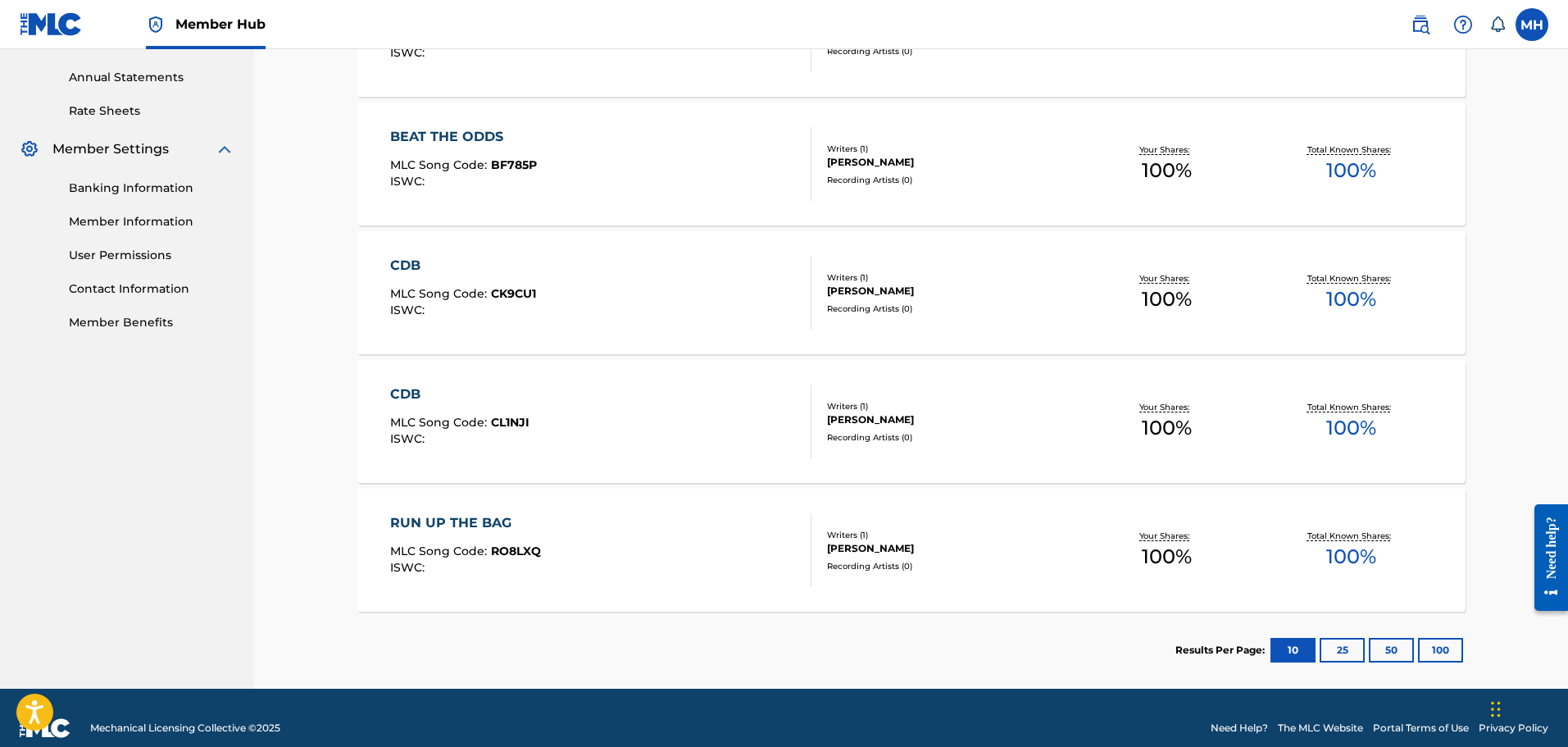
scroll to position [607, 0]
